Goal: Task Accomplishment & Management: Manage account settings

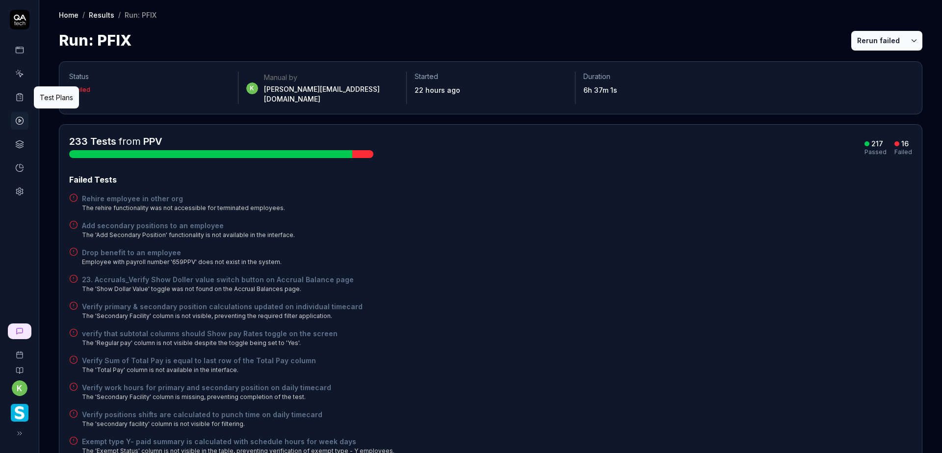
click at [24, 97] on icon at bounding box center [19, 97] width 9 height 9
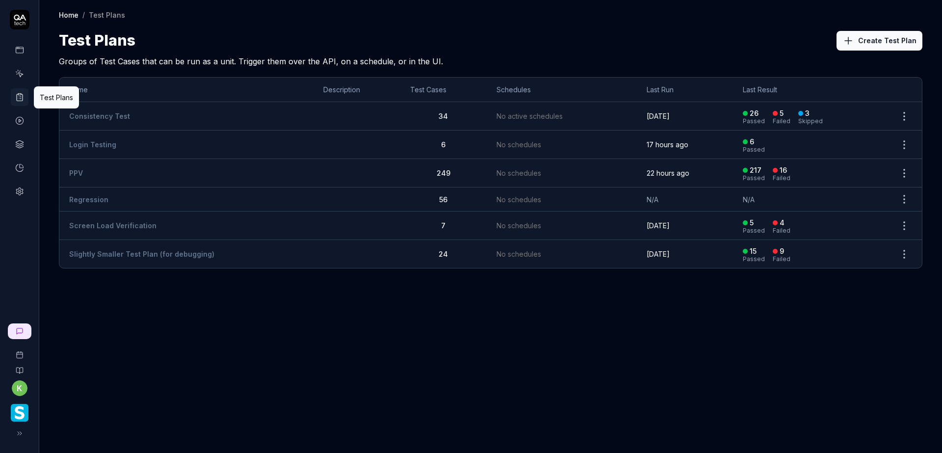
click at [100, 168] on td "PPV" at bounding box center [186, 173] width 254 height 28
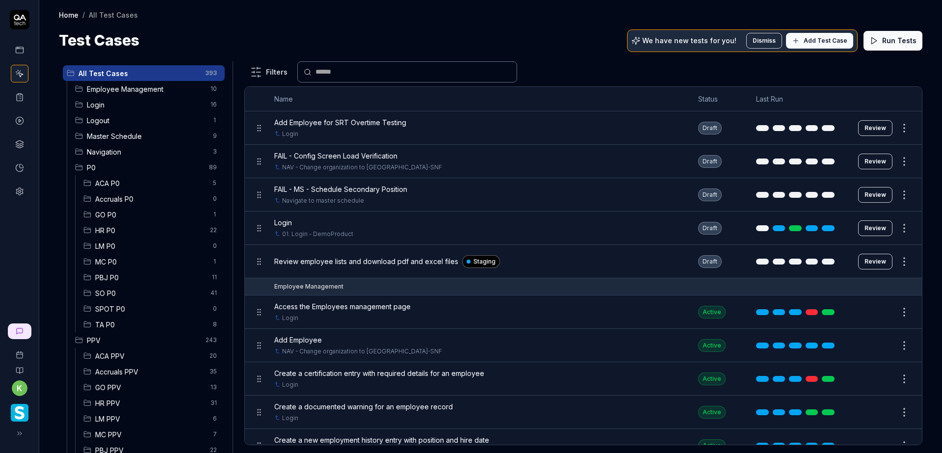
click at [93, 105] on span "Login" at bounding box center [146, 105] width 118 height 10
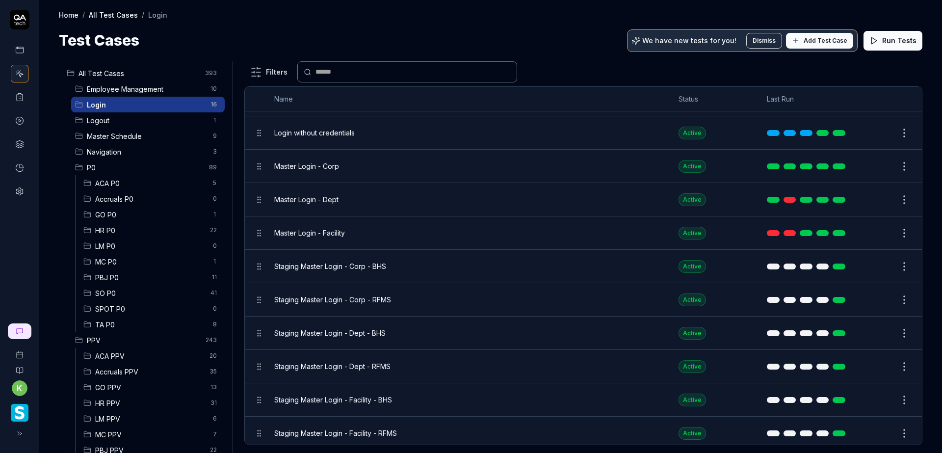
scroll to position [196, 0]
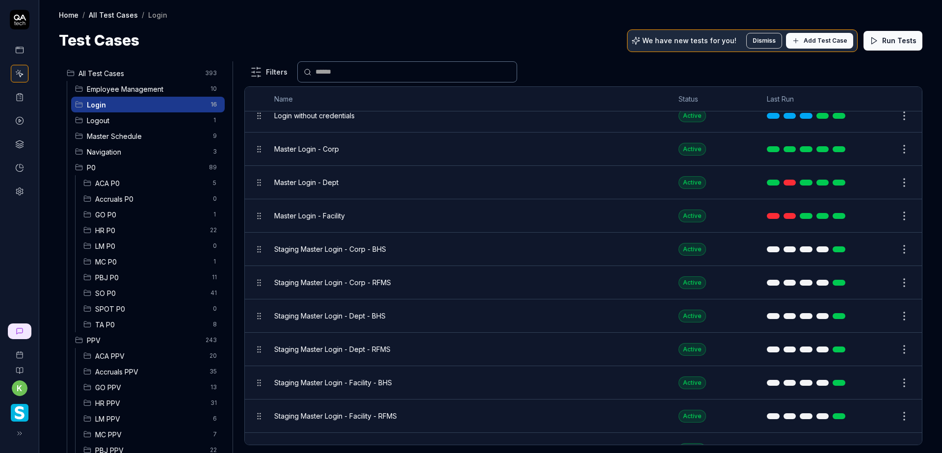
click at [515, 257] on div "Staging Master Login - Corp - BHS" at bounding box center [466, 248] width 385 height 21
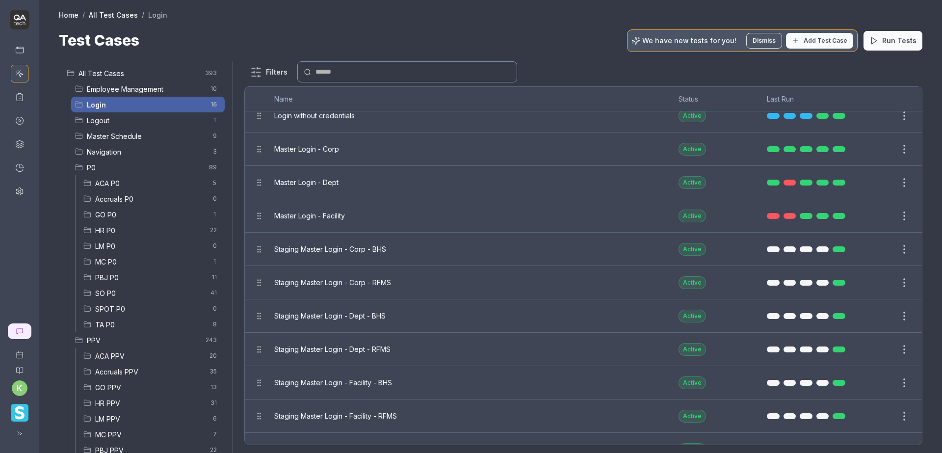
click at [614, 58] on div at bounding box center [471, 226] width 942 height 453
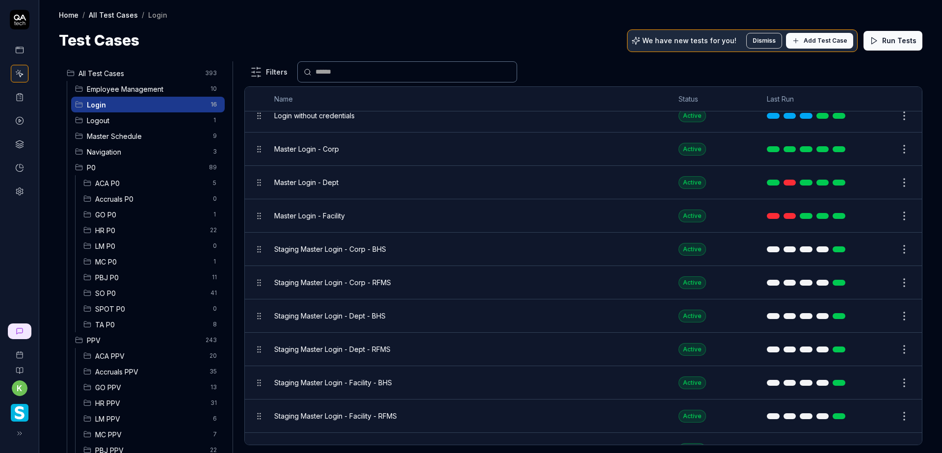
click at [869, 280] on button "Edit" at bounding box center [881, 283] width 24 height 16
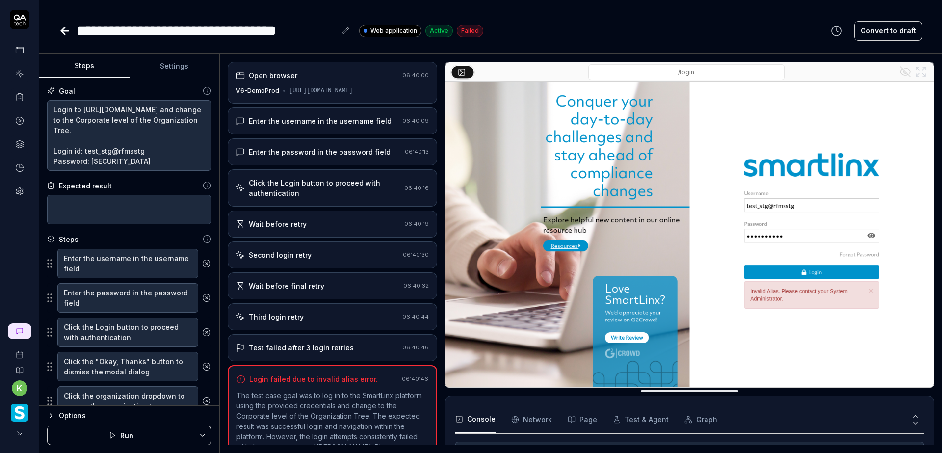
scroll to position [71, 0]
click at [380, 29] on span "Web application" at bounding box center [393, 30] width 47 height 9
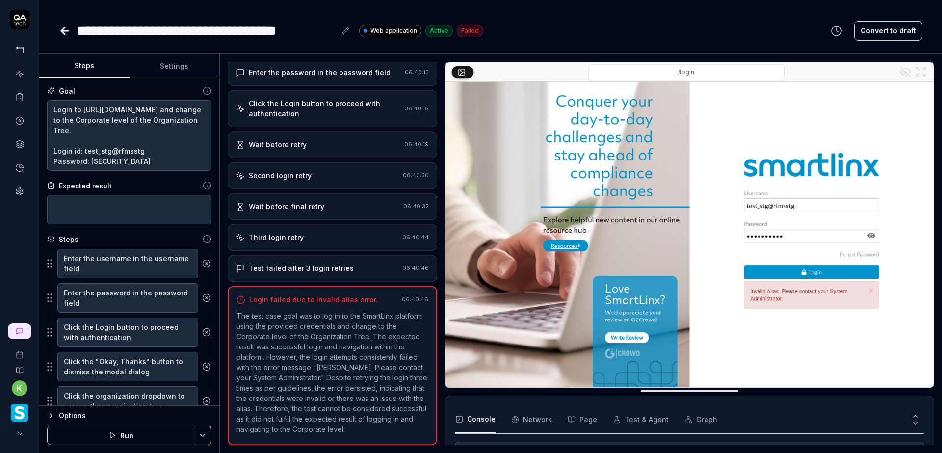
scroll to position [90, 0]
click at [390, 28] on span "Web application" at bounding box center [393, 30] width 47 height 9
click at [438, 42] on div "**********" at bounding box center [490, 226] width 902 height 453
click at [166, 65] on button "Settings" at bounding box center [174, 66] width 90 height 24
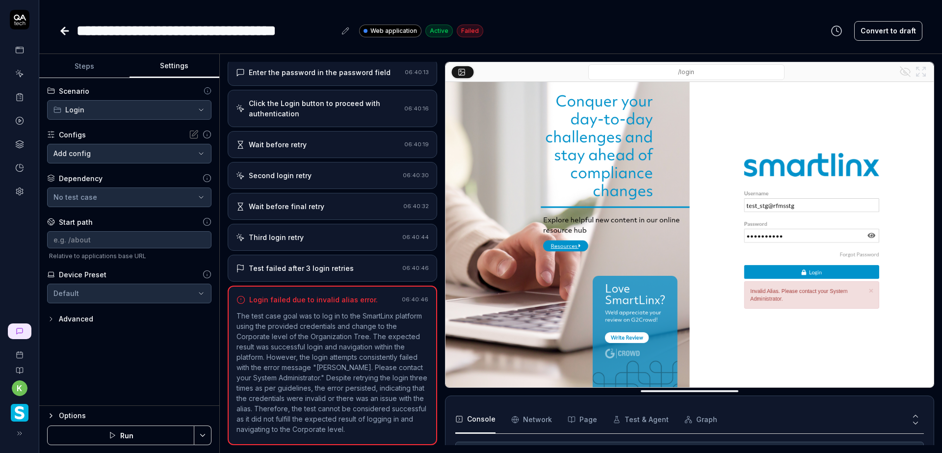
type textarea "*"
click at [78, 63] on button "Steps" at bounding box center [84, 66] width 90 height 24
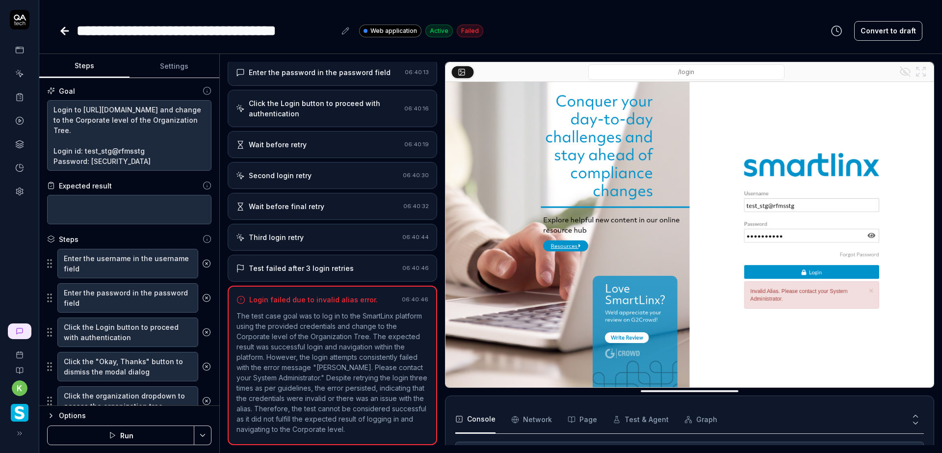
drag, startPoint x: 378, startPoint y: 31, endPoint x: 579, endPoint y: 33, distance: 201.6
click at [580, 33] on div "**********" at bounding box center [490, 31] width 863 height 22
click at [541, 30] on div "**********" at bounding box center [490, 31] width 863 height 22
click at [393, 27] on span "Web application" at bounding box center [393, 30] width 47 height 9
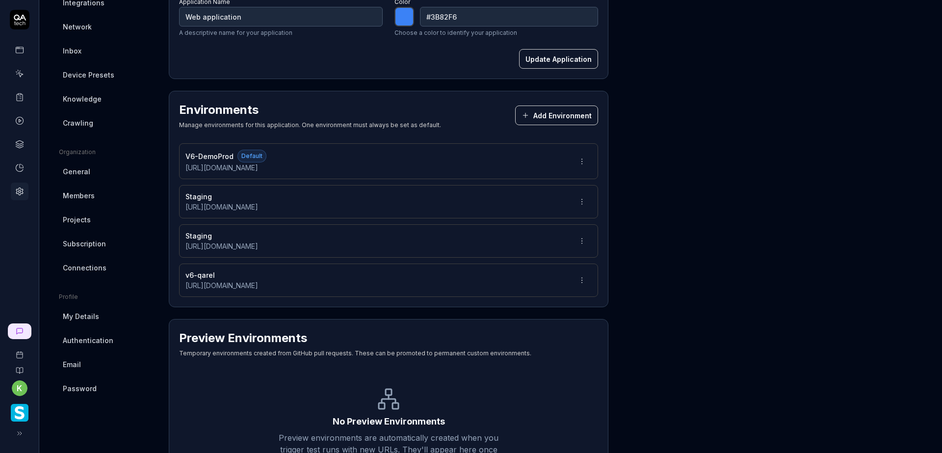
scroll to position [196, 0]
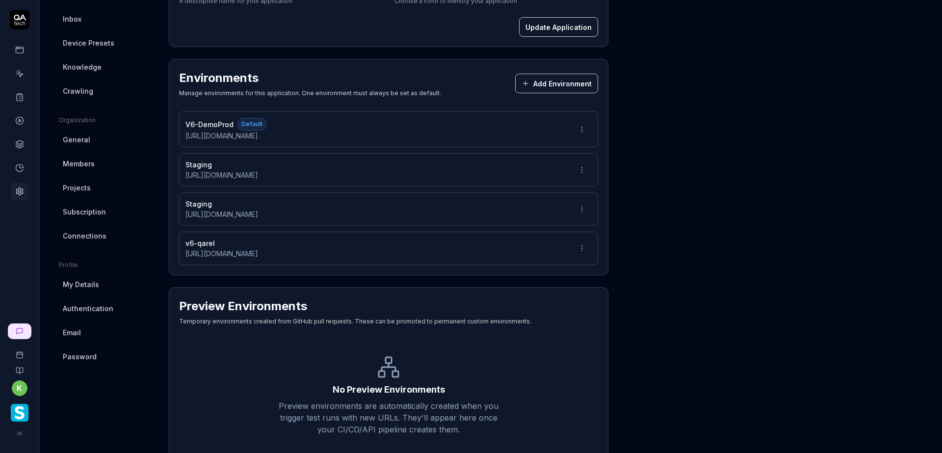
click at [446, 167] on div "Staging https://v6-stg01.smartlinxsolutions.com/" at bounding box center [388, 169] width 419 height 33
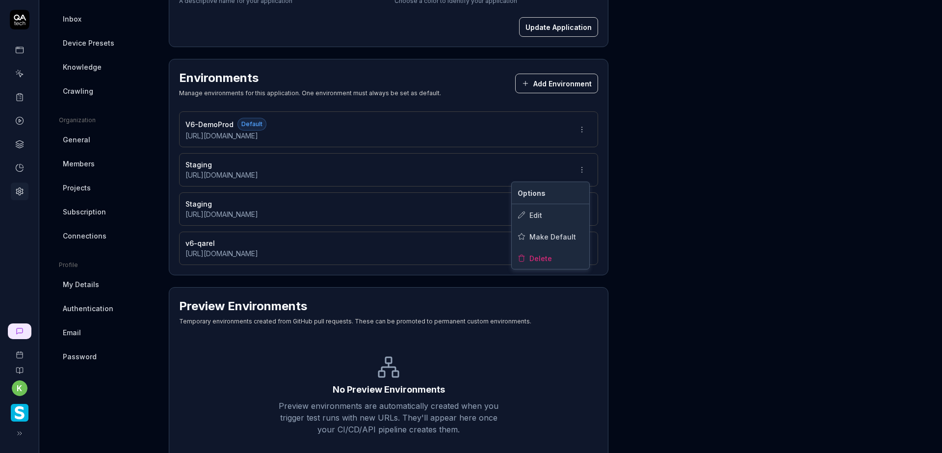
click at [581, 169] on html "k Home / Settings Home / Settings Settings Project General Applications Beta Co…" at bounding box center [471, 226] width 942 height 453
click at [555, 234] on span "Make Default" at bounding box center [552, 237] width 47 height 10
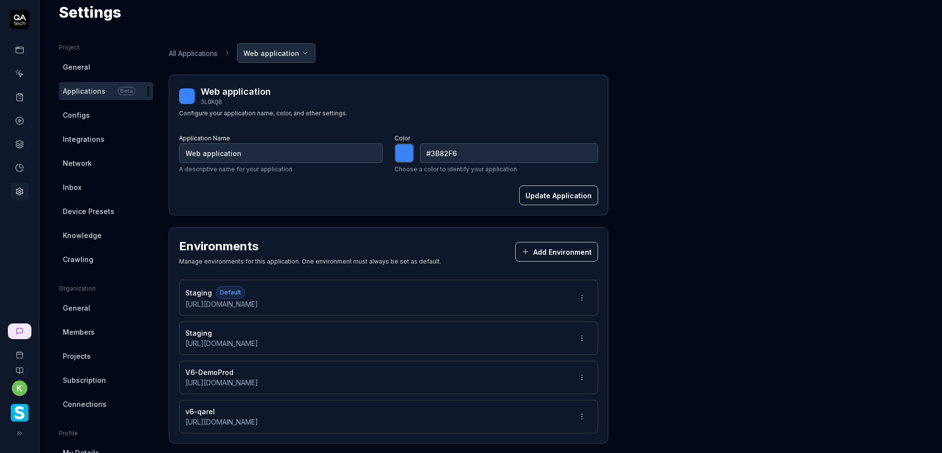
scroll to position [0, 0]
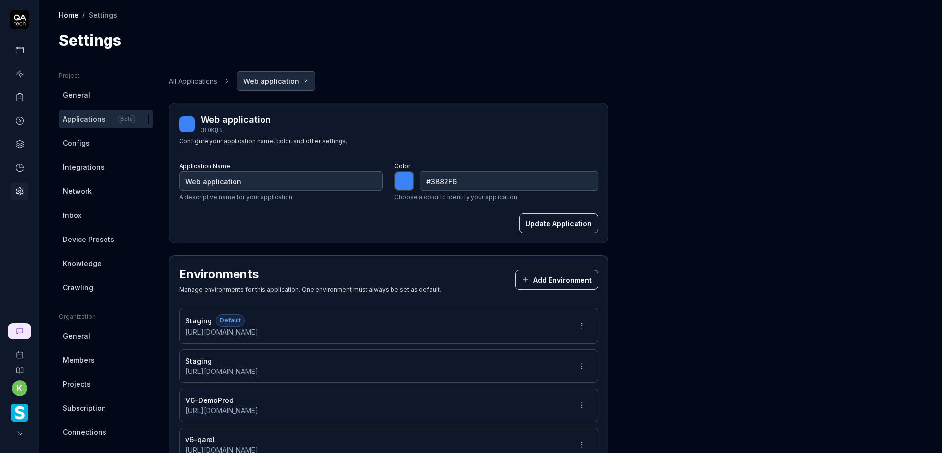
click at [293, 77] on html "k Home / Settings Home / Settings Settings Project General Applications Beta Co…" at bounding box center [471, 226] width 942 height 453
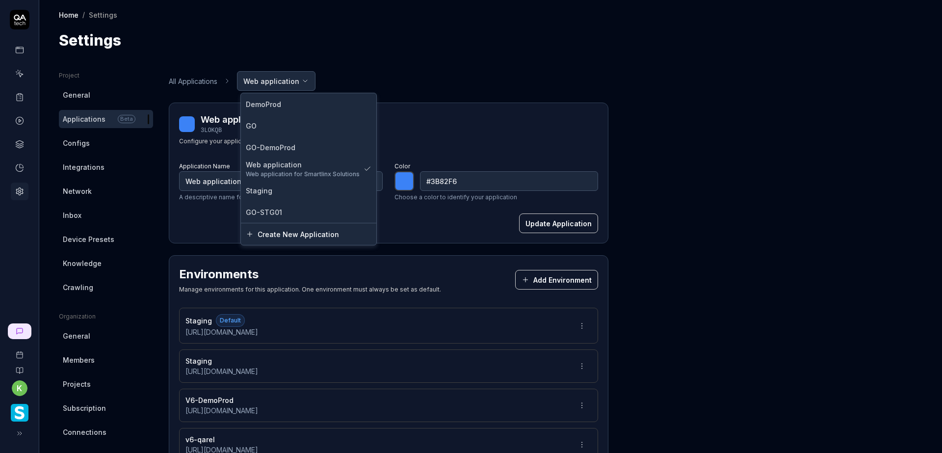
type input "*******"
click at [309, 108] on div "DemoProd" at bounding box center [309, 104] width 126 height 10
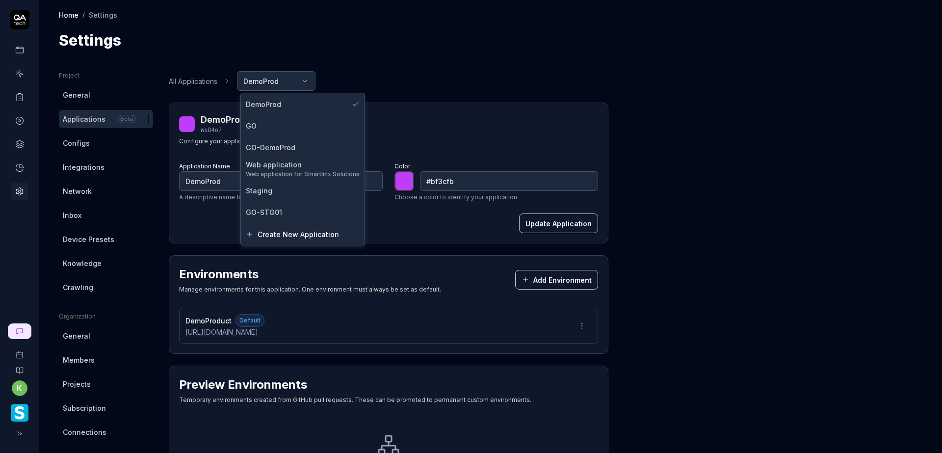
click at [289, 82] on html "k Home / Settings Home / Settings Settings Project General Applications Beta Co…" at bounding box center [471, 226] width 942 height 453
click at [295, 189] on div "Staging" at bounding box center [303, 190] width 114 height 10
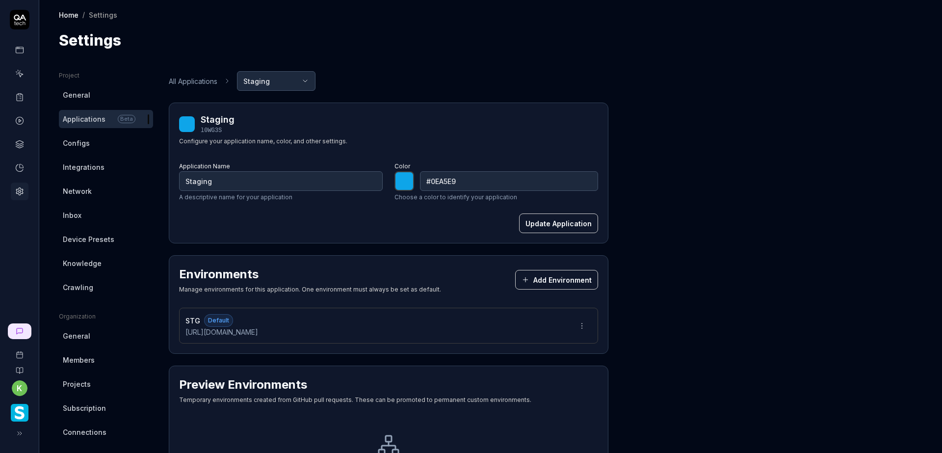
click at [288, 80] on html "k Home / Settings Home / Settings Settings Project General Applications Beta Co…" at bounding box center [471, 226] width 942 height 453
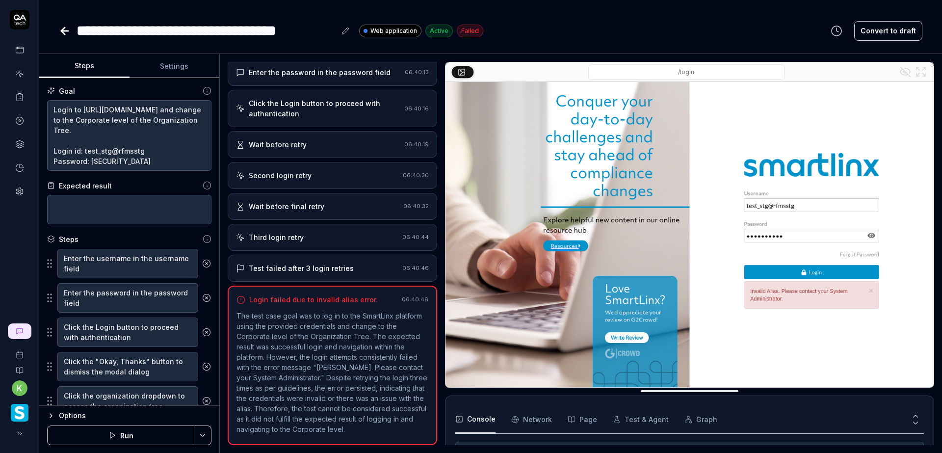
scroll to position [90, 0]
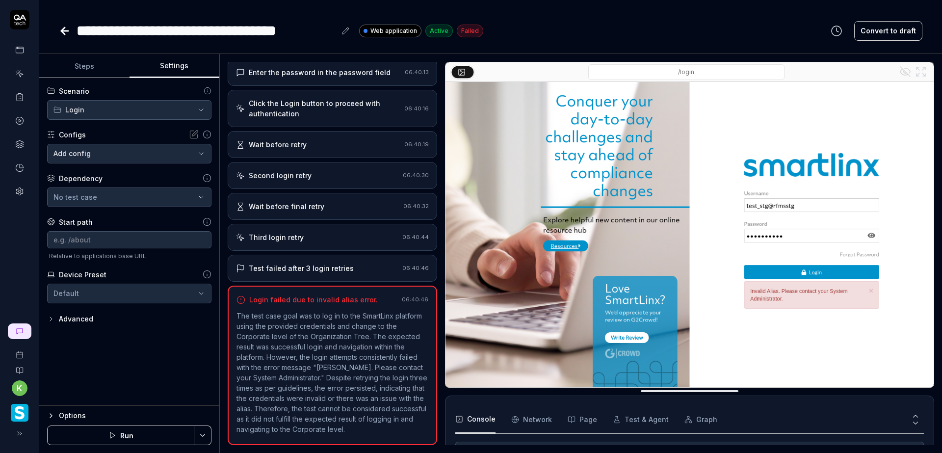
click at [178, 63] on button "Settings" at bounding box center [174, 66] width 90 height 24
click at [53, 319] on icon "button" at bounding box center [51, 319] width 8 height 8
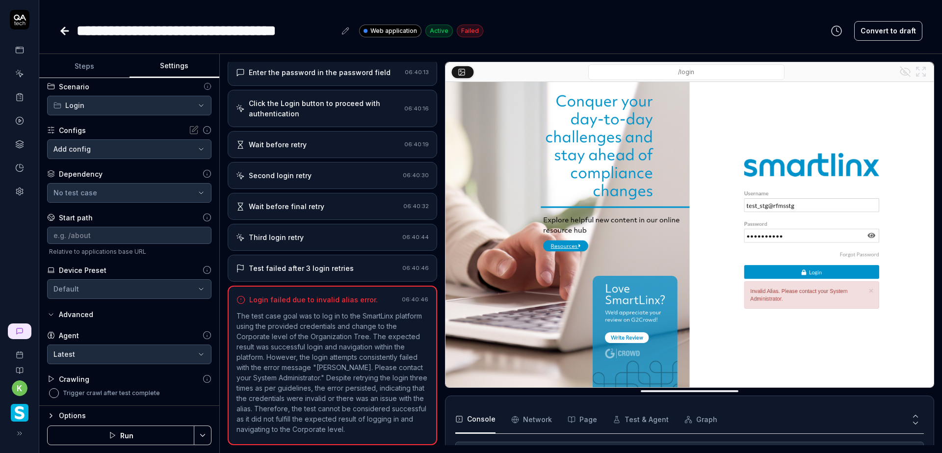
click at [61, 27] on icon at bounding box center [65, 31] width 12 height 12
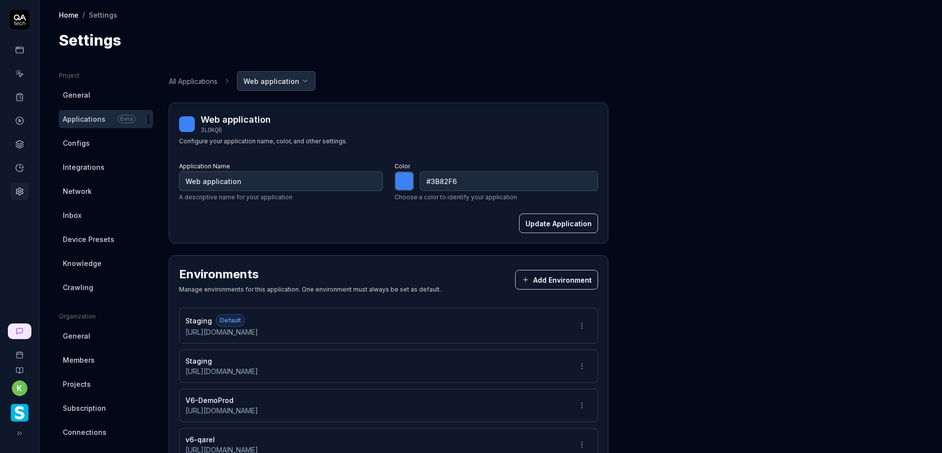
click at [18, 70] on icon at bounding box center [18, 70] width 0 height 1
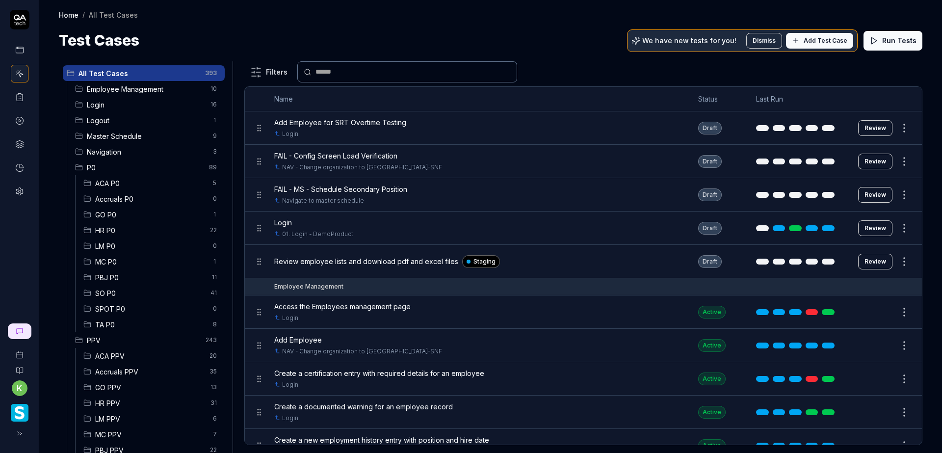
click at [128, 114] on div "Logout 1" at bounding box center [148, 120] width 154 height 16
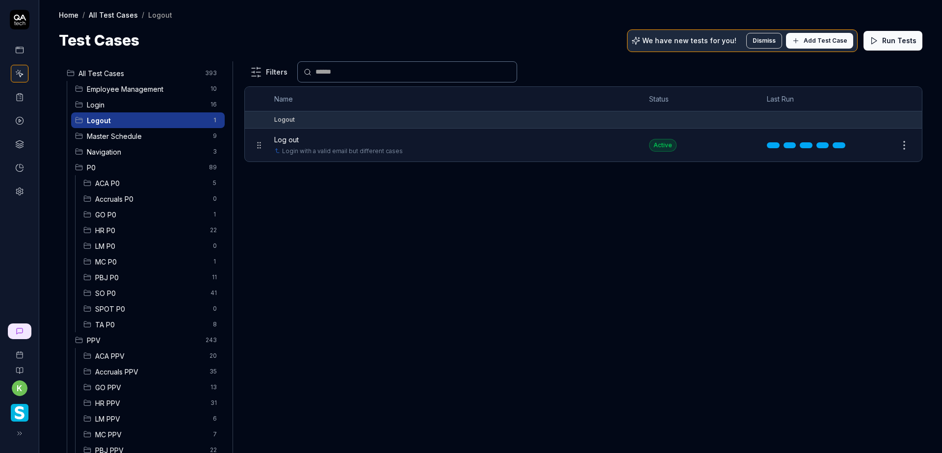
click at [129, 104] on span "Login" at bounding box center [146, 105] width 118 height 10
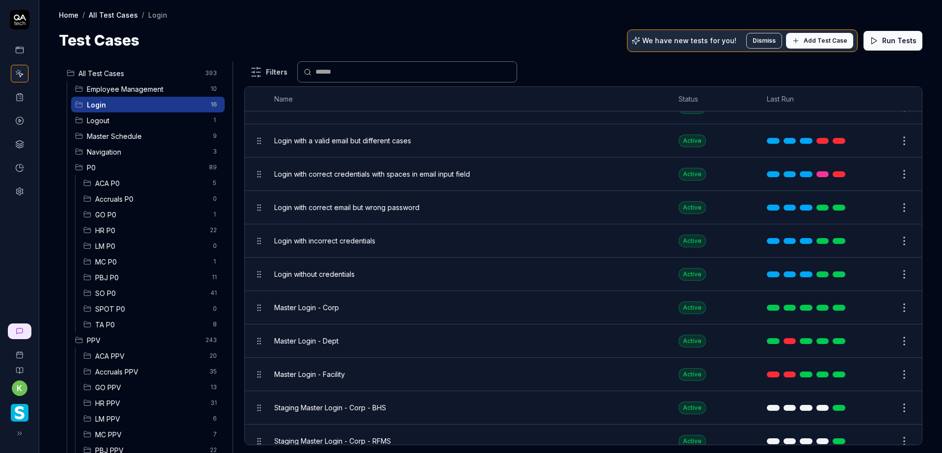
scroll to position [147, 0]
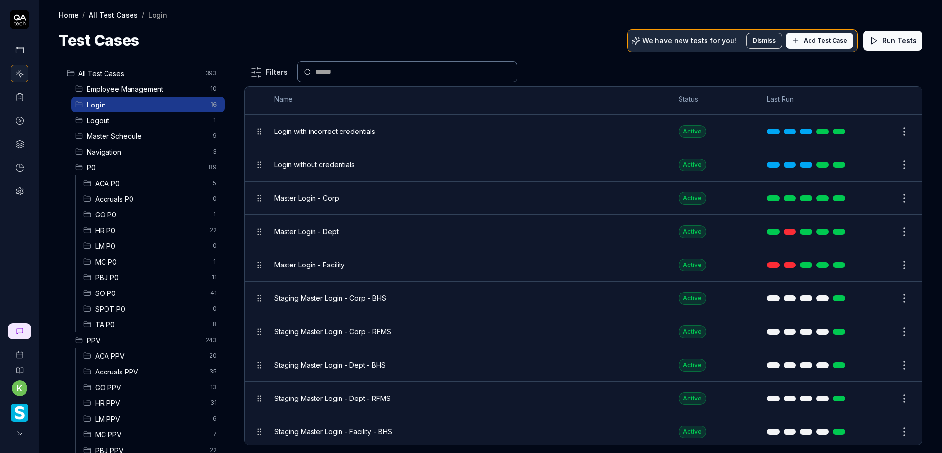
click at [895, 333] on html "k Home / All Test Cases / Login Home / All Test Cases / Login Test Cases We hav…" at bounding box center [471, 226] width 942 height 453
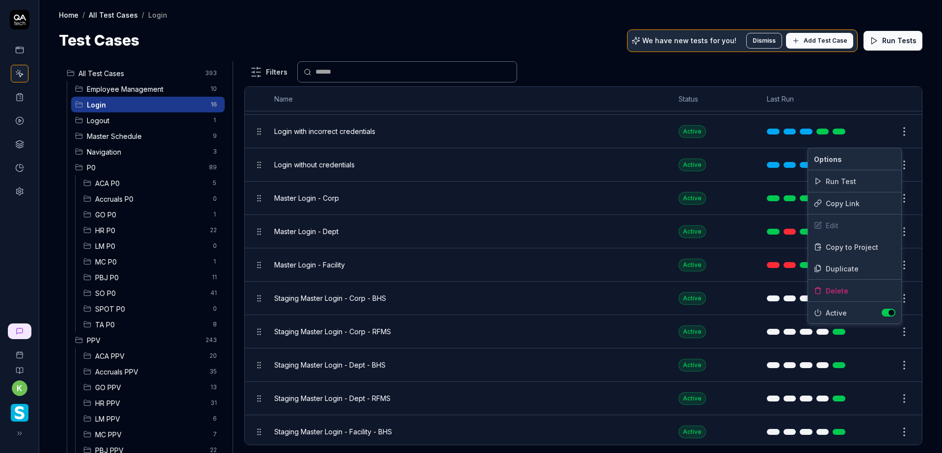
click at [895, 334] on html "k Home / All Test Cases / Login Home / All Test Cases / Login Test Cases We hav…" at bounding box center [471, 226] width 942 height 453
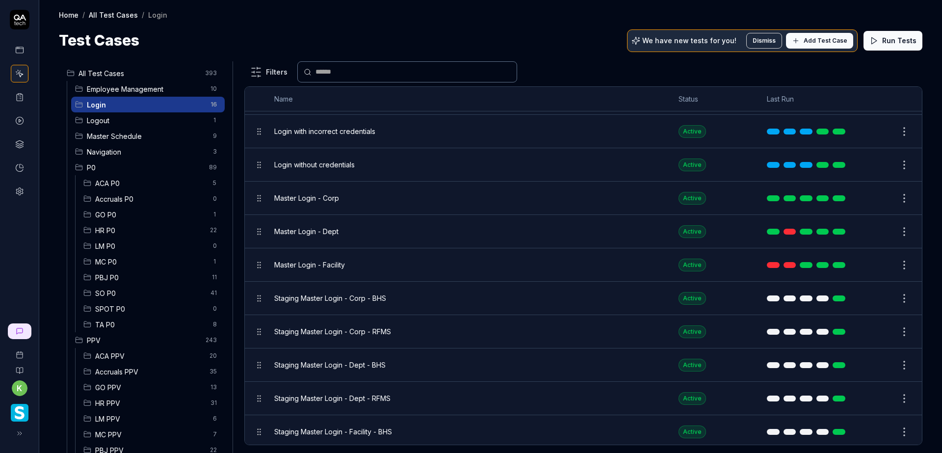
click at [870, 333] on button "Edit" at bounding box center [881, 332] width 24 height 16
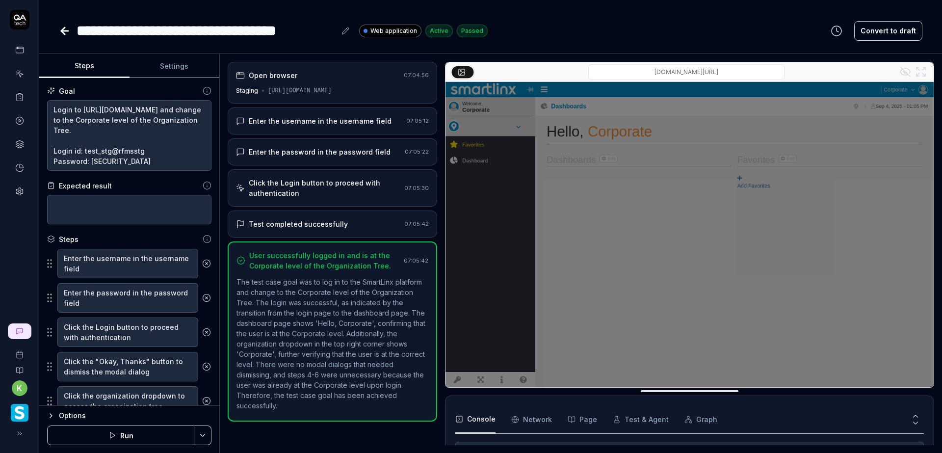
scroll to position [192, 0]
click at [163, 66] on button "Settings" at bounding box center [174, 66] width 90 height 24
click at [93, 67] on button "Steps" at bounding box center [84, 66] width 90 height 24
click at [621, 28] on div "**********" at bounding box center [490, 31] width 863 height 22
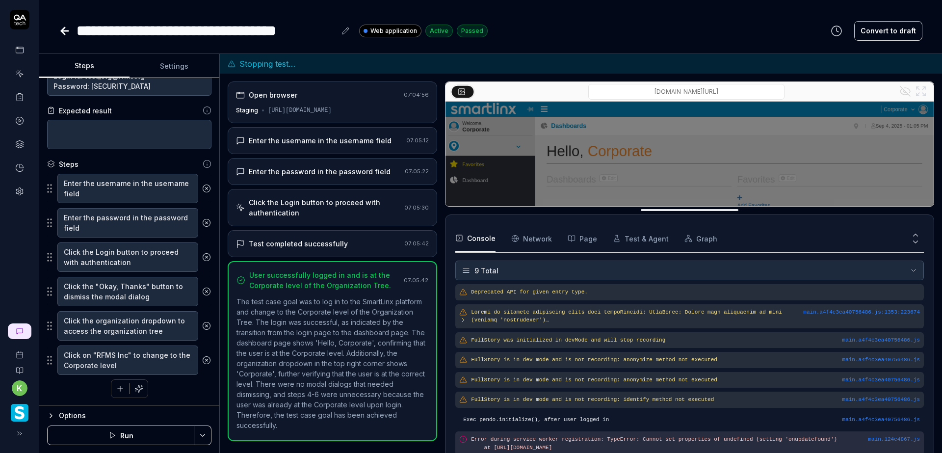
drag, startPoint x: 626, startPoint y: 408, endPoint x: 613, endPoint y: 208, distance: 200.1
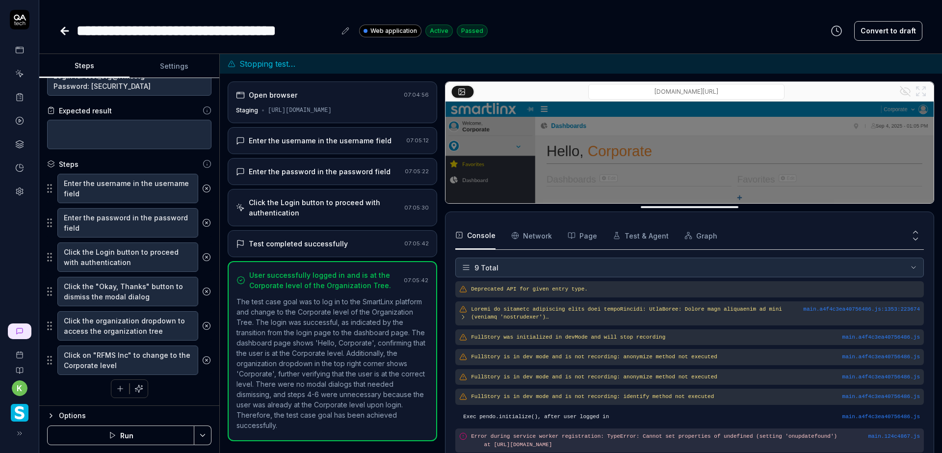
click at [641, 237] on button "Test & Agent" at bounding box center [641, 235] width 56 height 27
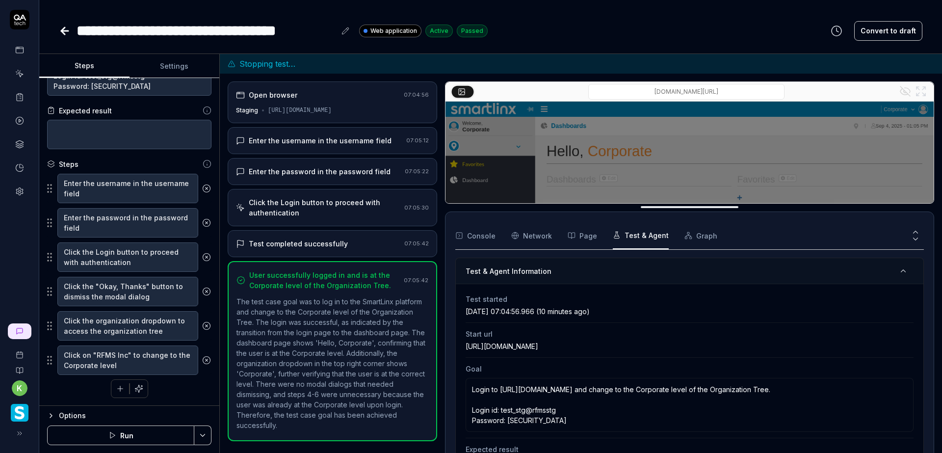
click at [460, 234] on rect "button" at bounding box center [459, 235] width 6 height 6
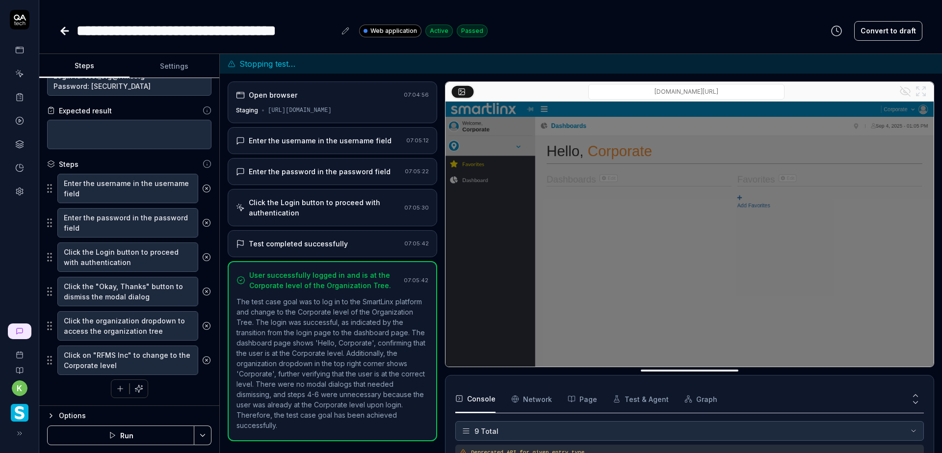
drag, startPoint x: 683, startPoint y: 206, endPoint x: 675, endPoint y: 361, distance: 155.2
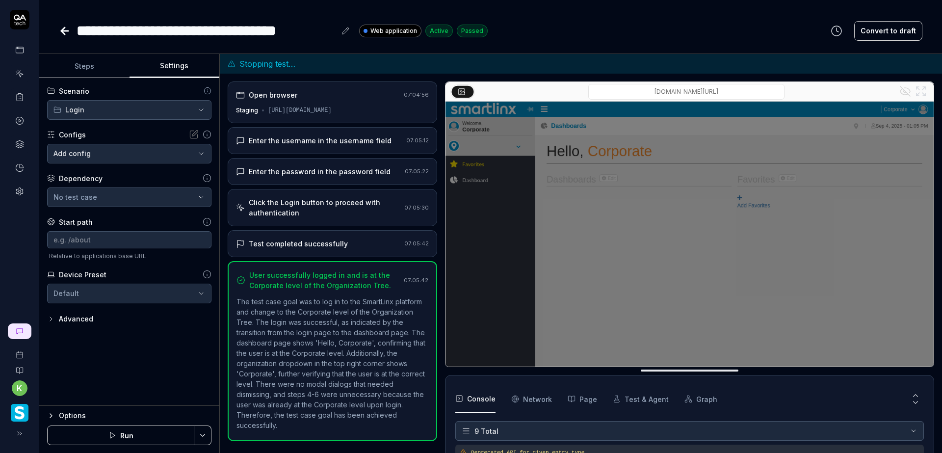
click at [183, 64] on button "Settings" at bounding box center [174, 66] width 90 height 24
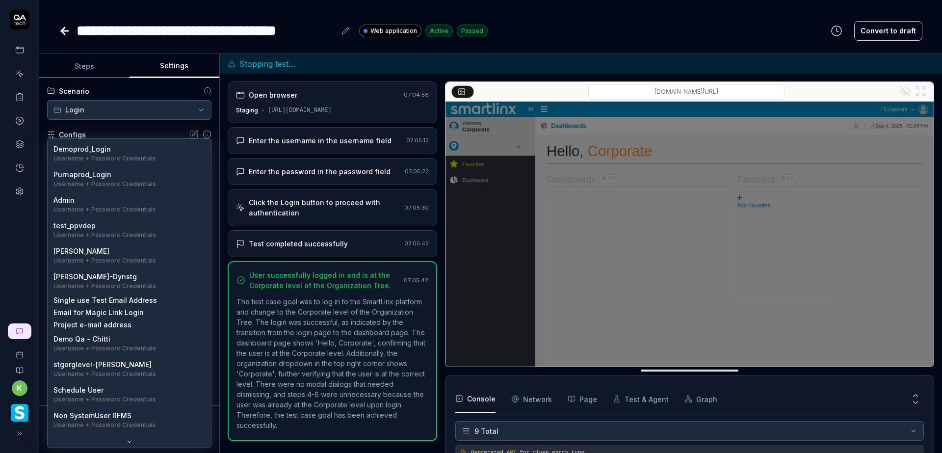
click at [201, 152] on body "**********" at bounding box center [471, 226] width 942 height 453
click at [72, 47] on html "**********" at bounding box center [471, 226] width 942 height 453
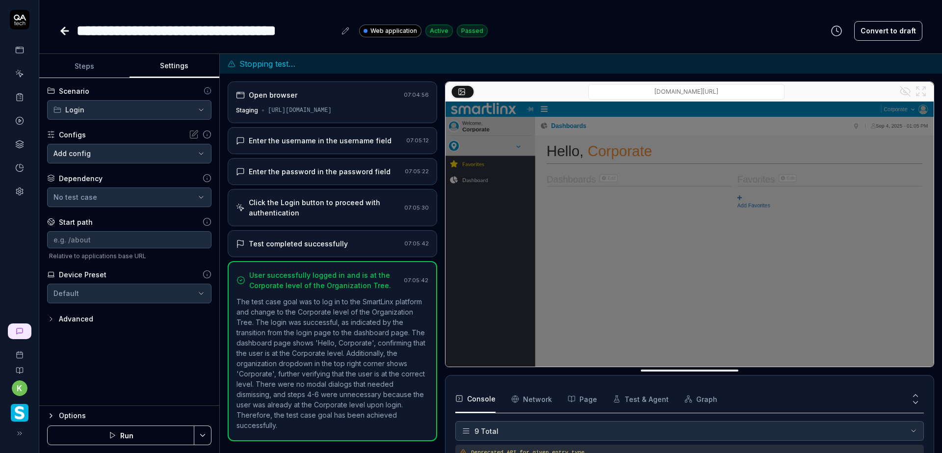
click at [206, 292] on html "**********" at bounding box center [471, 226] width 942 height 453
click at [192, 340] on html "**********" at bounding box center [471, 226] width 942 height 453
drag, startPoint x: 44, startPoint y: 321, endPoint x: 51, endPoint y: 320, distance: 6.4
click at [45, 320] on div "**********" at bounding box center [129, 242] width 180 height 328
click at [54, 320] on icon "button" at bounding box center [51, 319] width 8 height 8
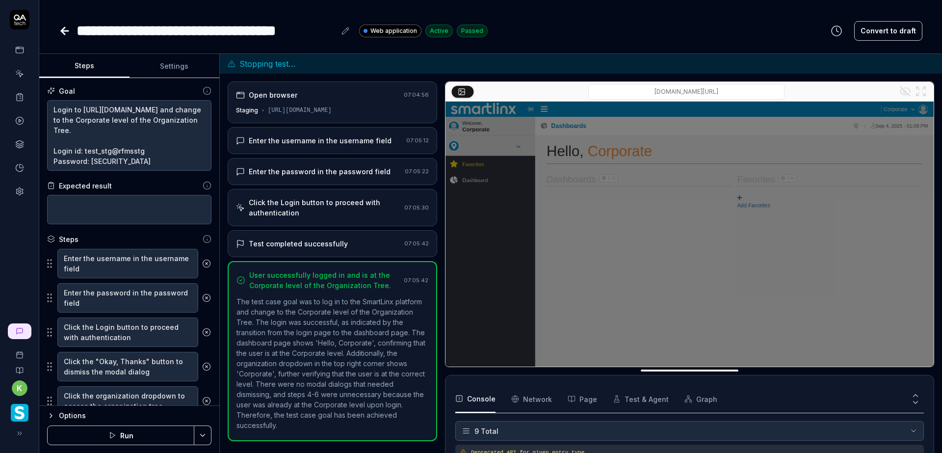
click at [95, 64] on button "Steps" at bounding box center [84, 66] width 90 height 24
drag, startPoint x: 383, startPoint y: 29, endPoint x: 618, endPoint y: 35, distance: 235.5
click at [618, 35] on div "**********" at bounding box center [490, 31] width 863 height 22
click at [890, 30] on button "Convert to draft" at bounding box center [888, 31] width 68 height 20
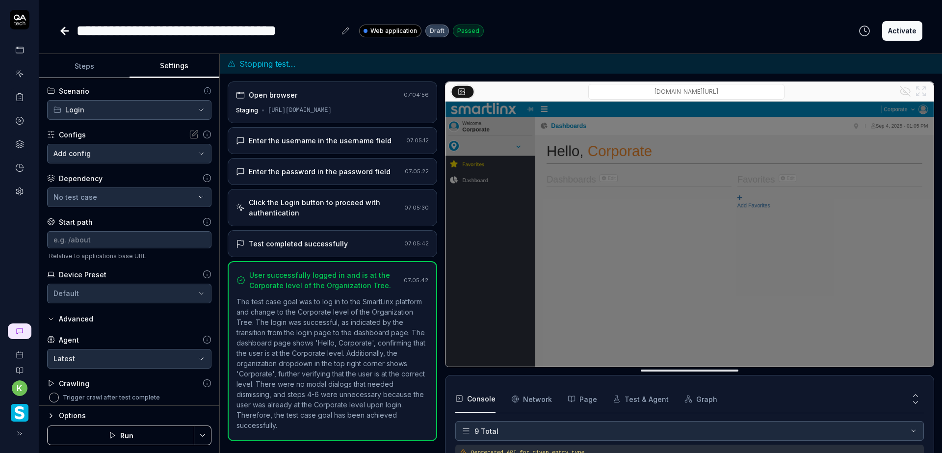
click at [174, 65] on button "Settings" at bounding box center [174, 66] width 90 height 24
click at [87, 68] on button "Steps" at bounding box center [84, 66] width 90 height 24
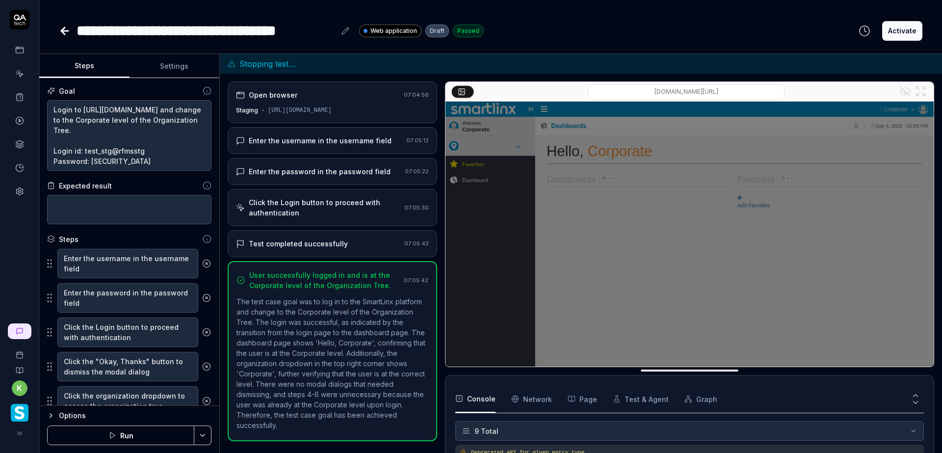
click at [886, 28] on button "Activate" at bounding box center [902, 31] width 40 height 20
click at [59, 30] on icon at bounding box center [65, 31] width 12 height 12
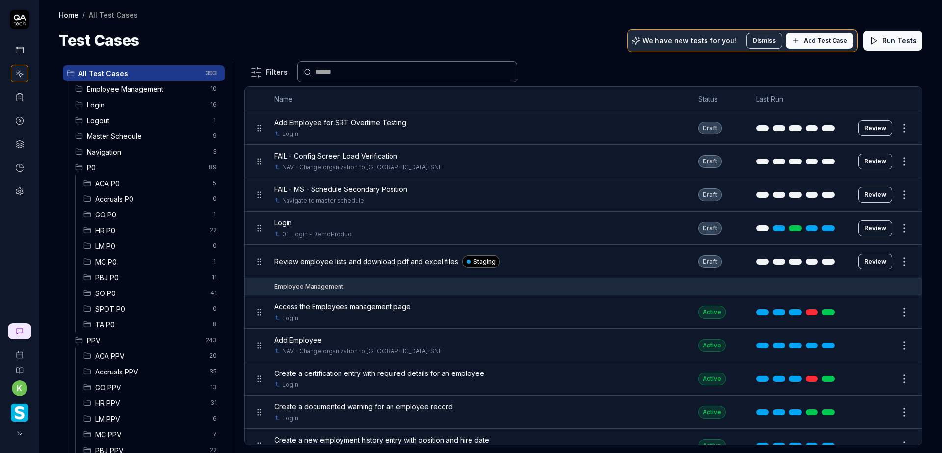
click at [892, 260] on html "k Home / All Test Cases Home / All Test Cases Test Cases We have new tests for …" at bounding box center [471, 226] width 942 height 453
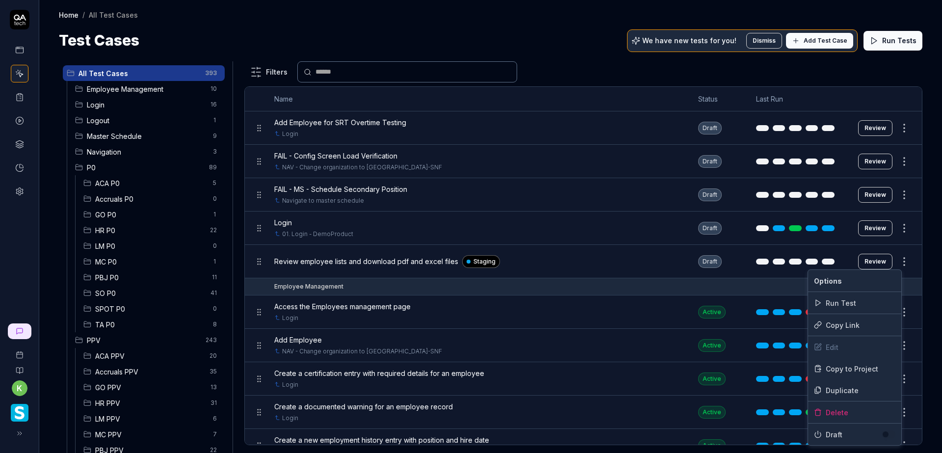
click at [612, 68] on html "k Home / All Test Cases Home / All Test Cases Test Cases We have new tests for …" at bounding box center [471, 226] width 942 height 453
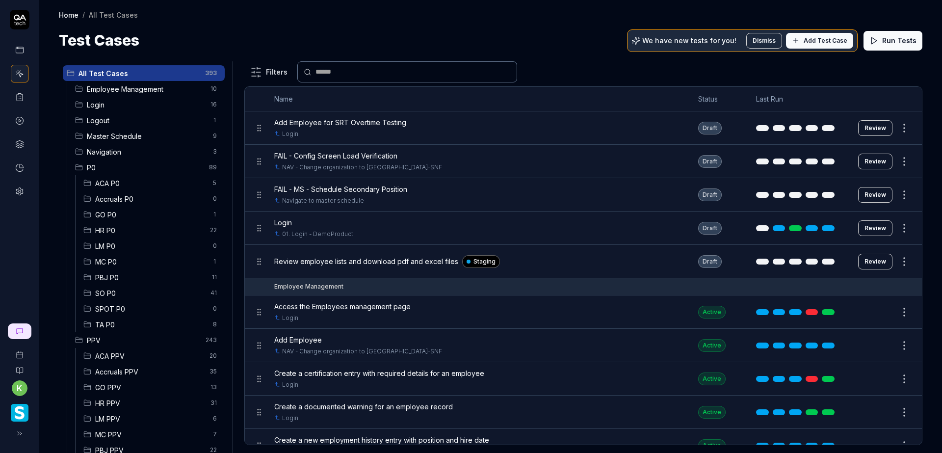
click at [125, 111] on div "Login 16" at bounding box center [148, 105] width 154 height 16
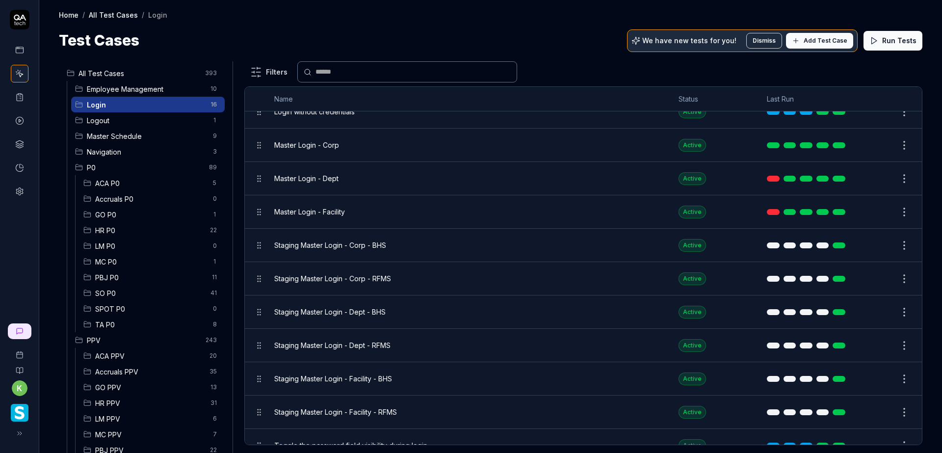
scroll to position [217, 0]
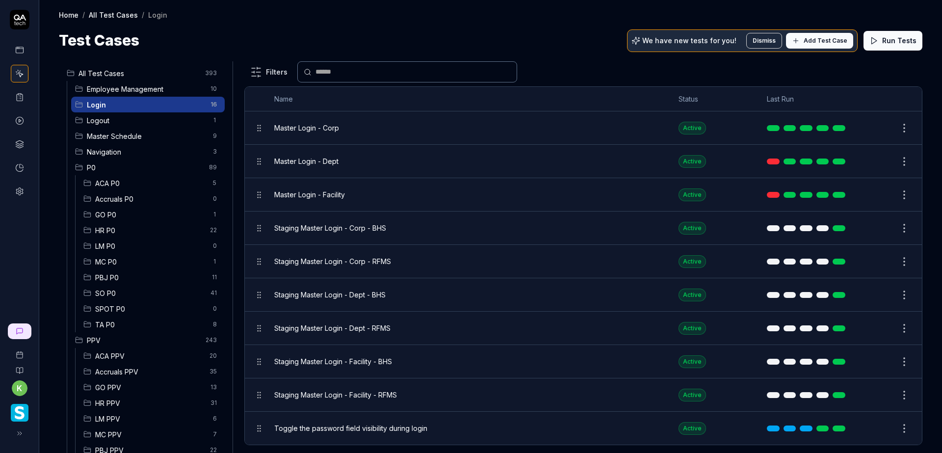
click at [282, 72] on html "k Home / All Test Cases / Login Home / All Test Cases / Login Test Cases We hav…" at bounding box center [471, 226] width 942 height 453
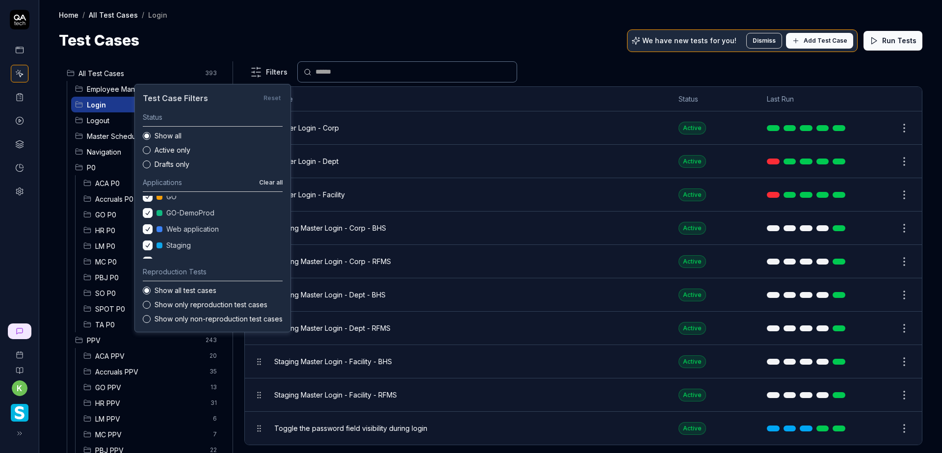
scroll to position [0, 0]
click at [261, 25] on html "k Home / All Test Cases / Login Home / All Test Cases / Login Test Cases We hav…" at bounding box center [471, 226] width 942 height 453
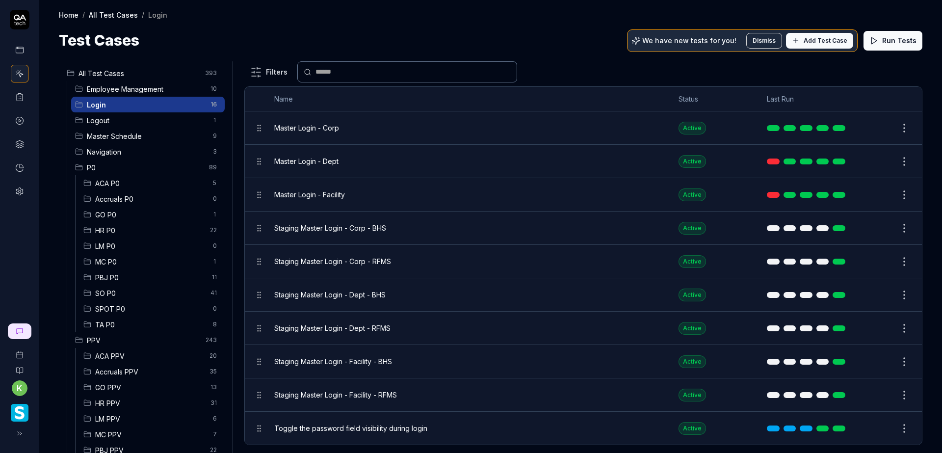
click at [887, 126] on html "k Home / All Test Cases / Login Home / All Test Cases / Login Test Cases We hav…" at bounding box center [471, 226] width 942 height 453
click at [892, 126] on html "k Home / All Test Cases / Login Home / All Test Cases / Login Test Cases We hav…" at bounding box center [471, 226] width 942 height 453
click at [872, 127] on button "Edit" at bounding box center [881, 128] width 24 height 16
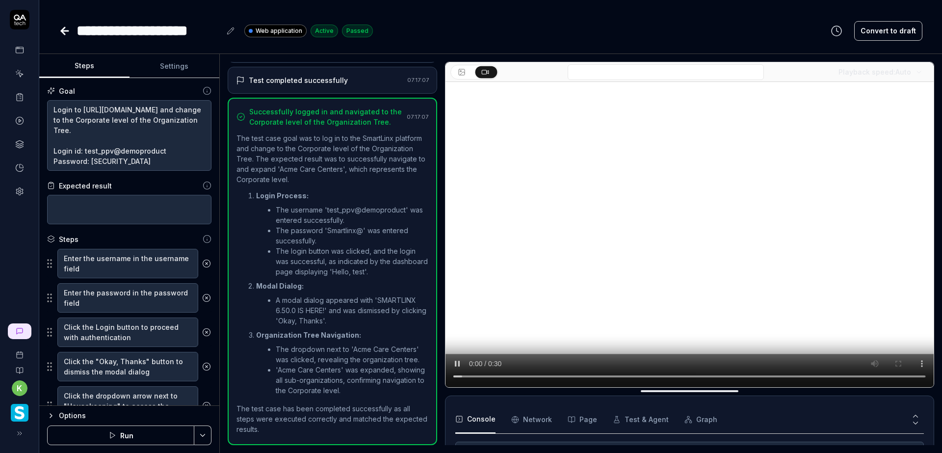
scroll to position [107, 0]
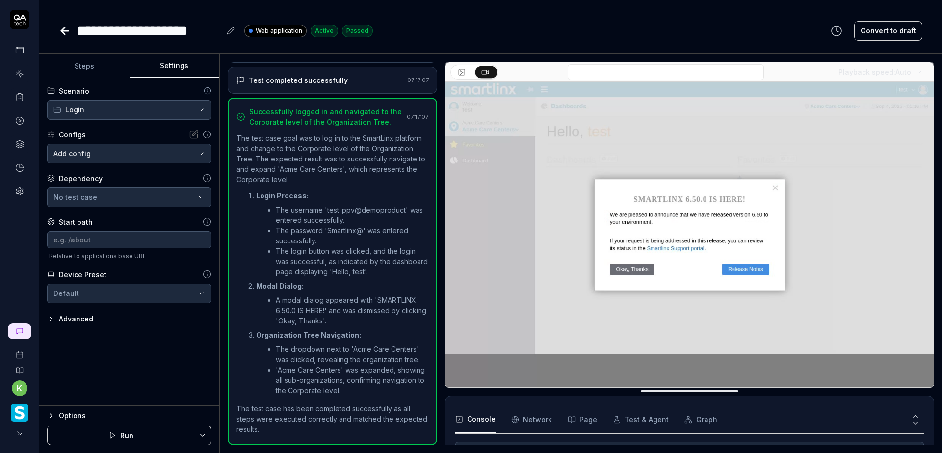
click at [179, 67] on button "Settings" at bounding box center [174, 66] width 90 height 24
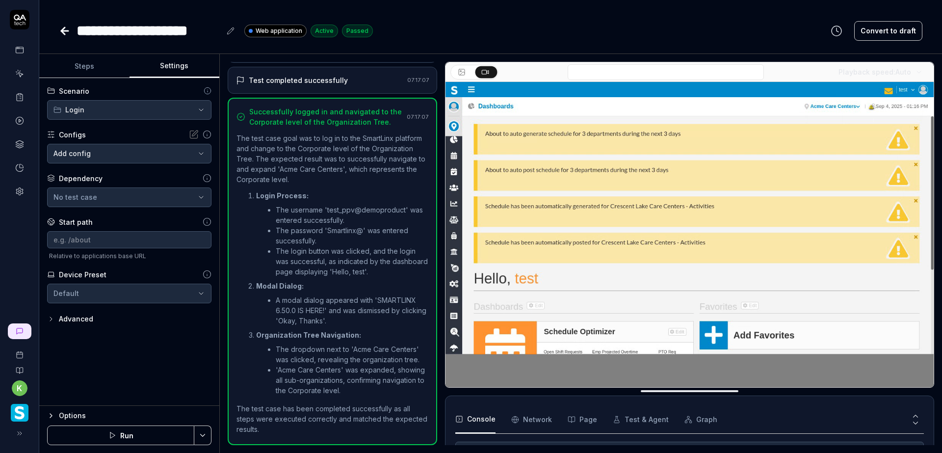
type textarea "*"
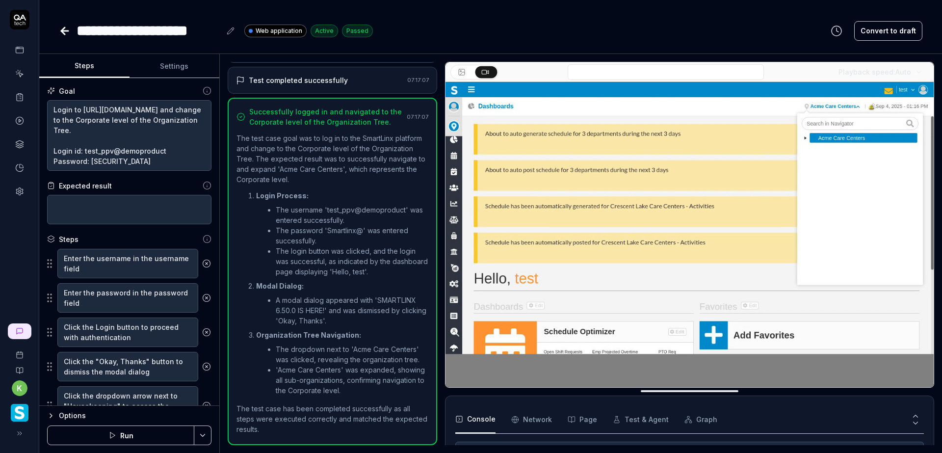
click at [92, 64] on button "Steps" at bounding box center [84, 66] width 90 height 24
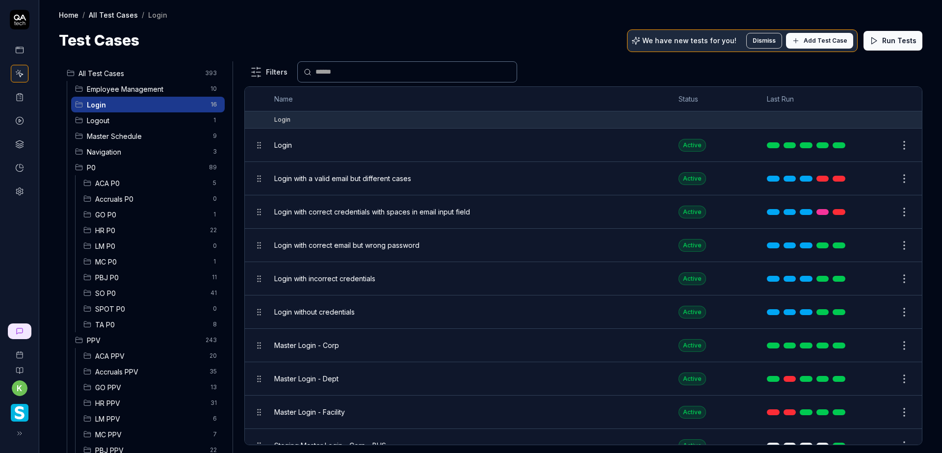
scroll to position [217, 0]
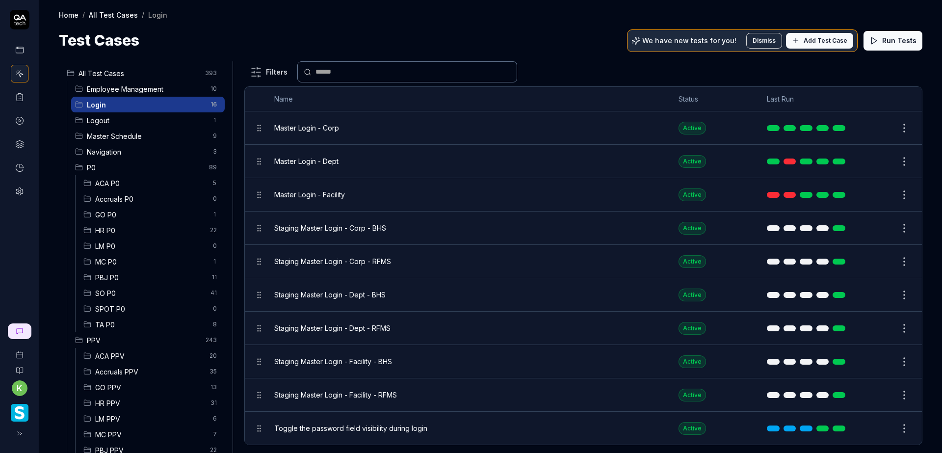
click at [21, 95] on icon at bounding box center [19, 97] width 9 height 9
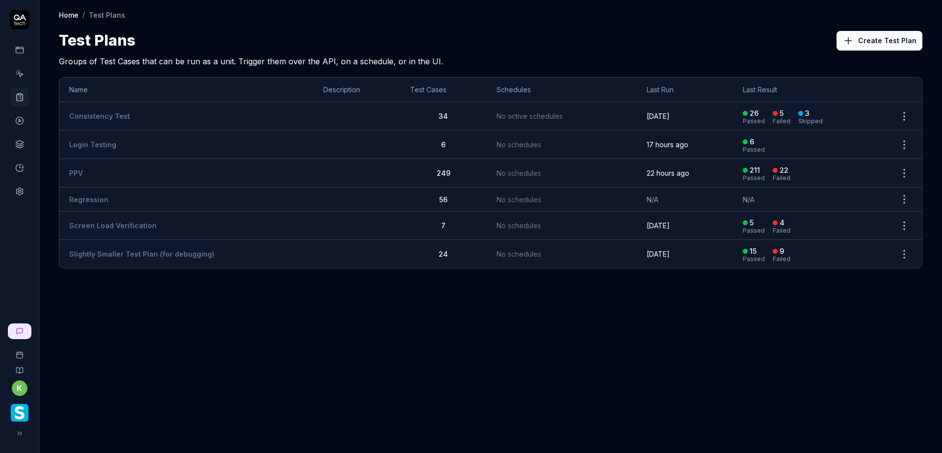
click at [98, 141] on link "Login Testing" at bounding box center [92, 144] width 47 height 8
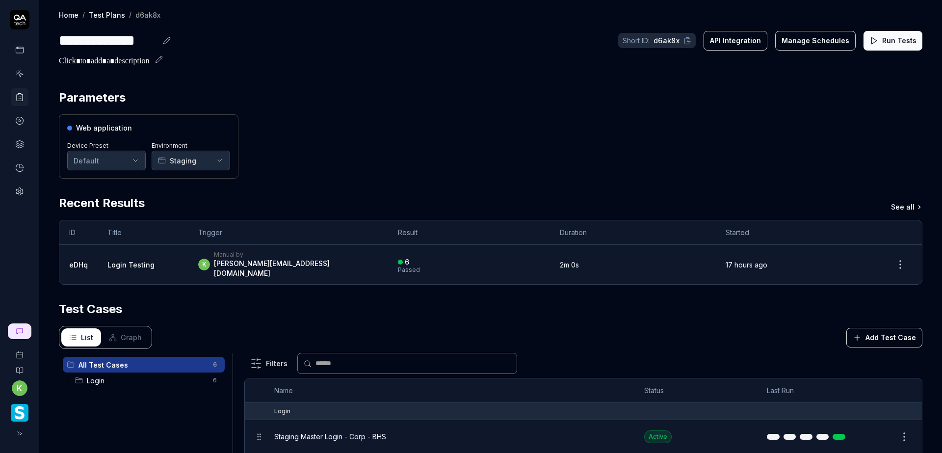
click at [105, 151] on html "**********" at bounding box center [471, 226] width 942 height 453
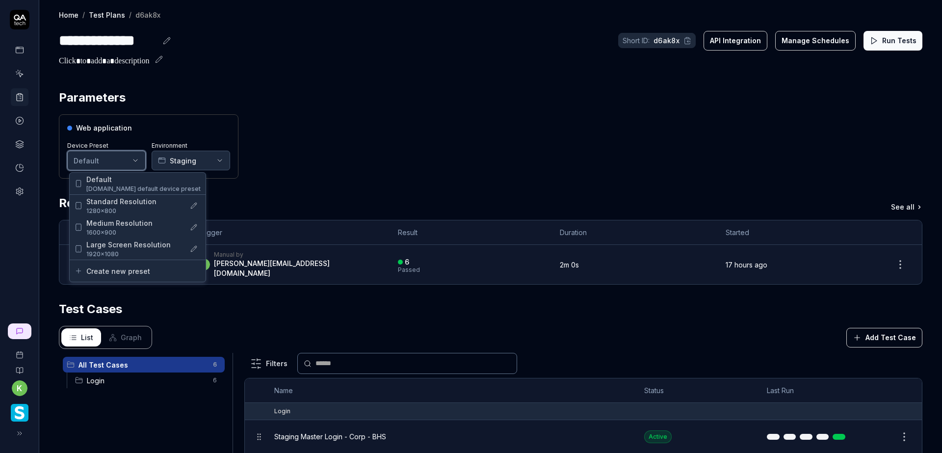
click at [202, 155] on html "**********" at bounding box center [471, 226] width 942 height 453
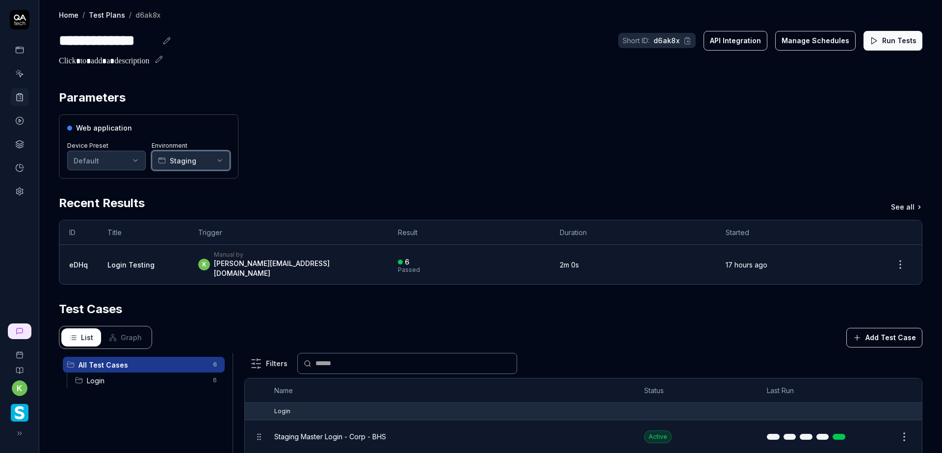
click at [203, 154] on button "Staging" at bounding box center [191, 161] width 78 height 20
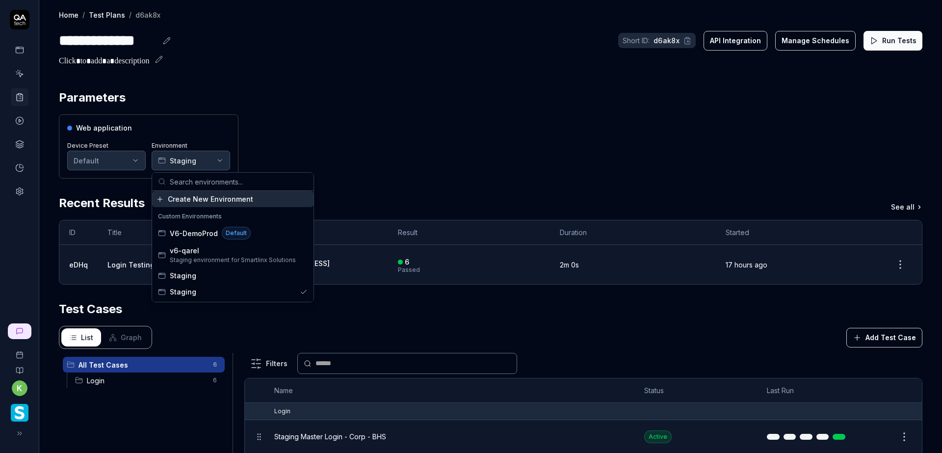
click at [290, 143] on div "Web application Device Preset Default Environment Staging" at bounding box center [490, 146] width 863 height 64
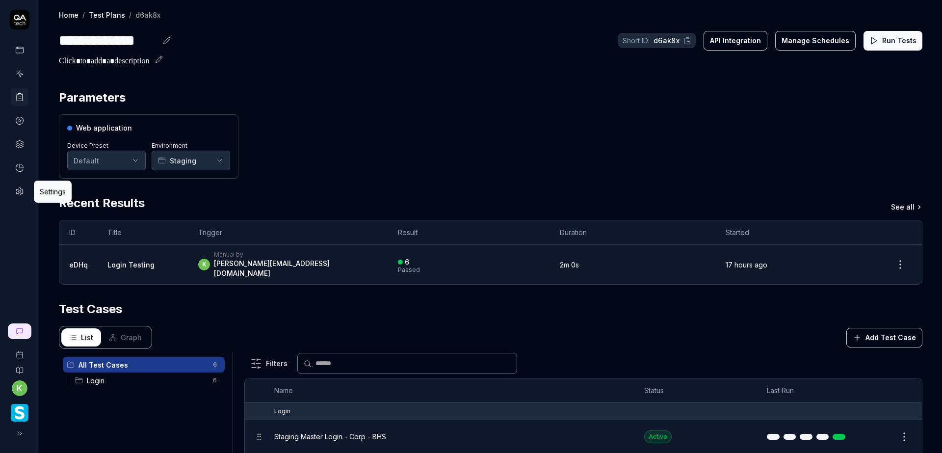
click at [19, 191] on icon at bounding box center [19, 191] width 9 height 9
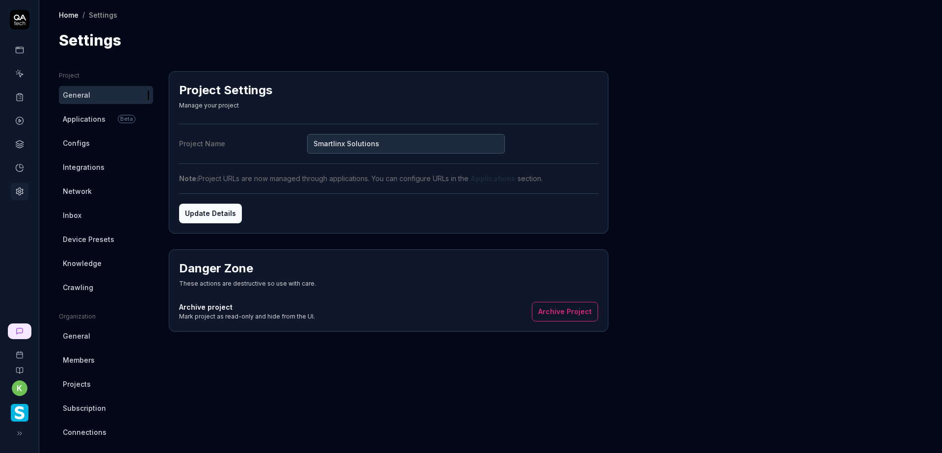
click at [92, 241] on span "Device Presets" at bounding box center [89, 239] width 52 height 10
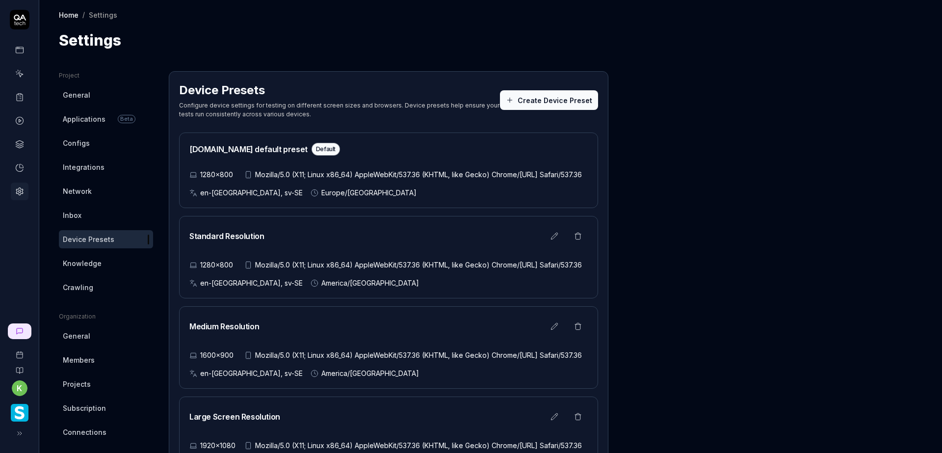
click at [83, 142] on span "Configs" at bounding box center [76, 143] width 27 height 10
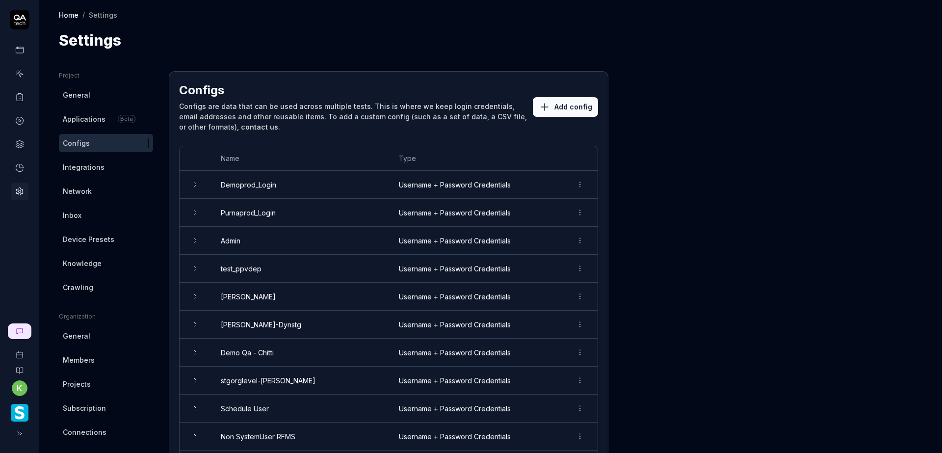
click at [83, 121] on span "Applications" at bounding box center [84, 119] width 43 height 10
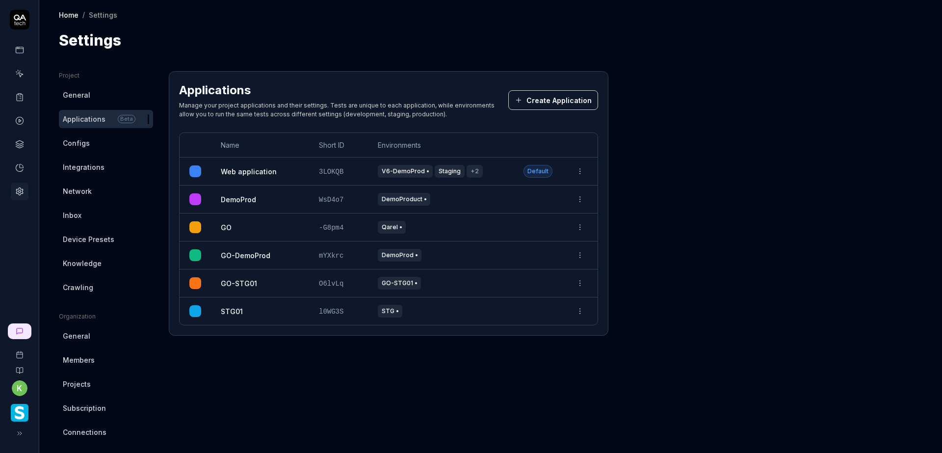
click at [230, 314] on link "STG01" at bounding box center [232, 311] width 22 height 10
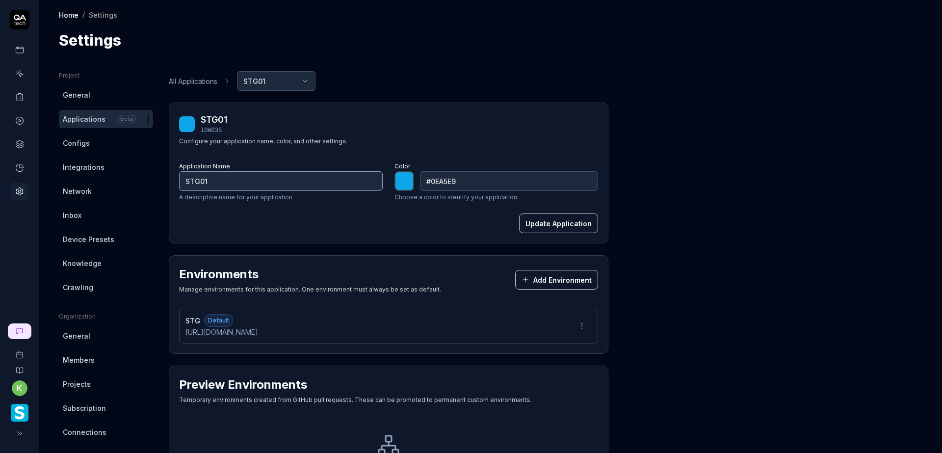
click at [246, 186] on input "STG01" at bounding box center [281, 181] width 204 height 20
type input "STG0"
type input "*******"
type input "Staging"
click at [559, 225] on button "Update Application" at bounding box center [558, 223] width 79 height 20
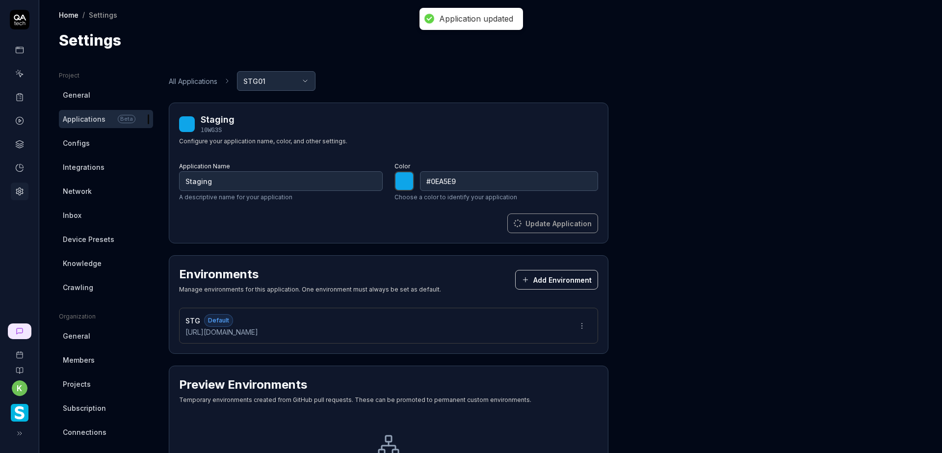
type input "*******"
click at [89, 117] on span "Applications" at bounding box center [84, 119] width 43 height 10
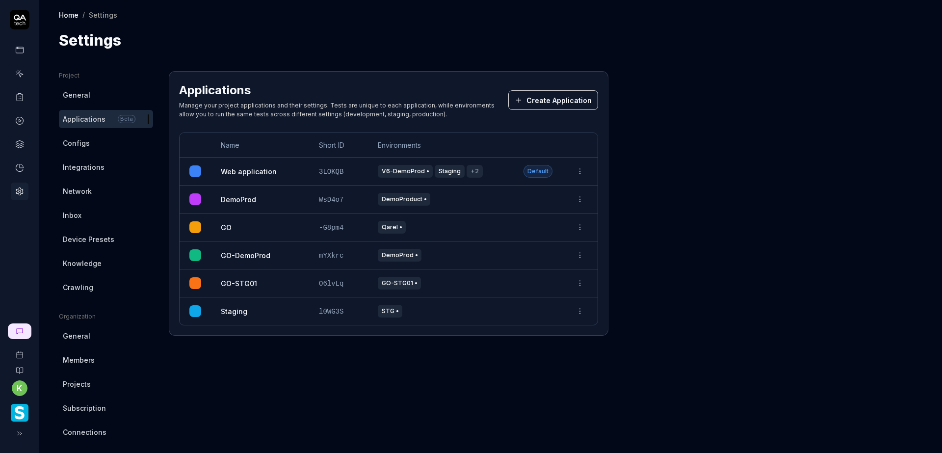
click at [576, 170] on html "k Home / Settings Home / Settings Settings Project General Applications Beta Co…" at bounding box center [471, 226] width 942 height 453
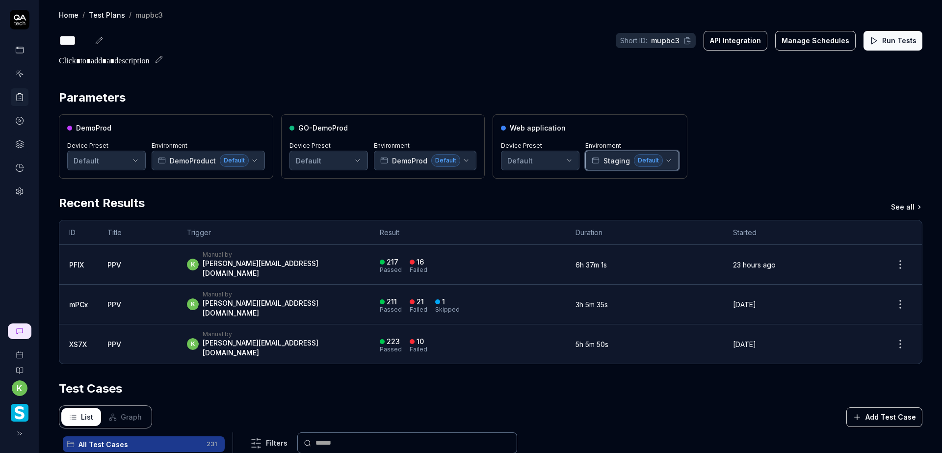
click at [609, 160] on span "Staging" at bounding box center [616, 160] width 26 height 10
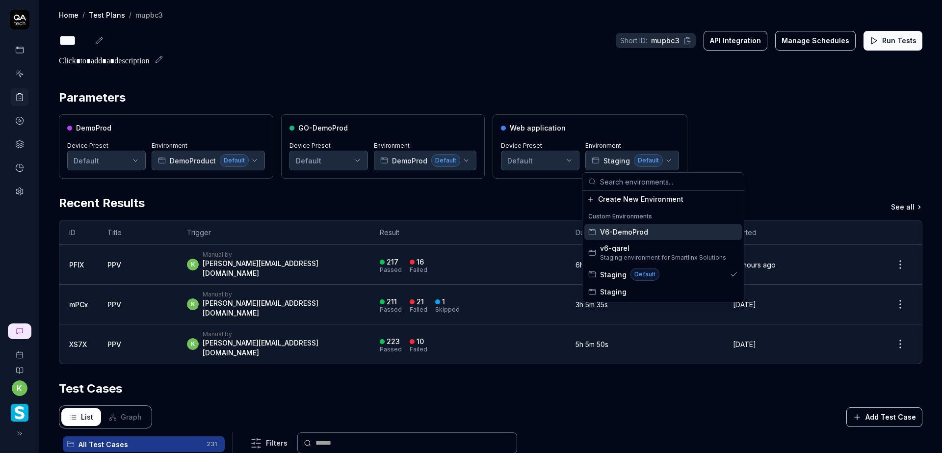
click at [623, 230] on span "V6-DemoProd" at bounding box center [624, 232] width 48 height 10
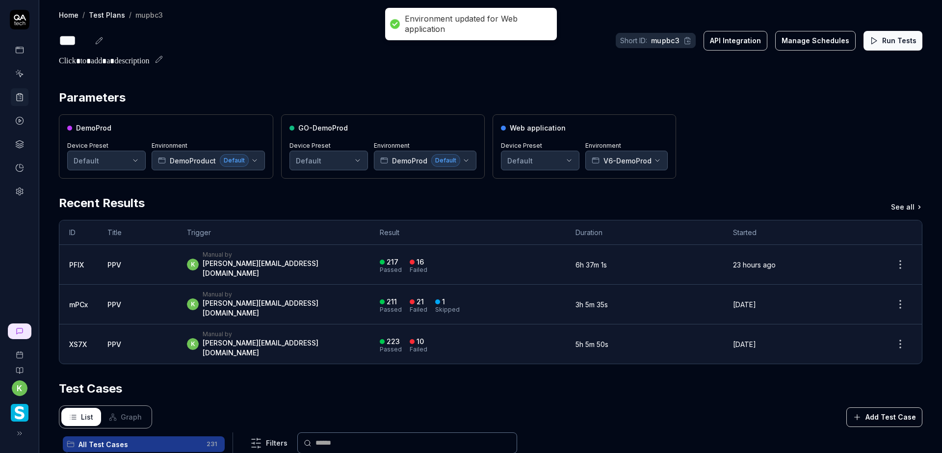
click at [719, 134] on div "DemoProd Device Preset Default Environment DemoProduct Default GO-DemoProd Devi…" at bounding box center [490, 146] width 863 height 64
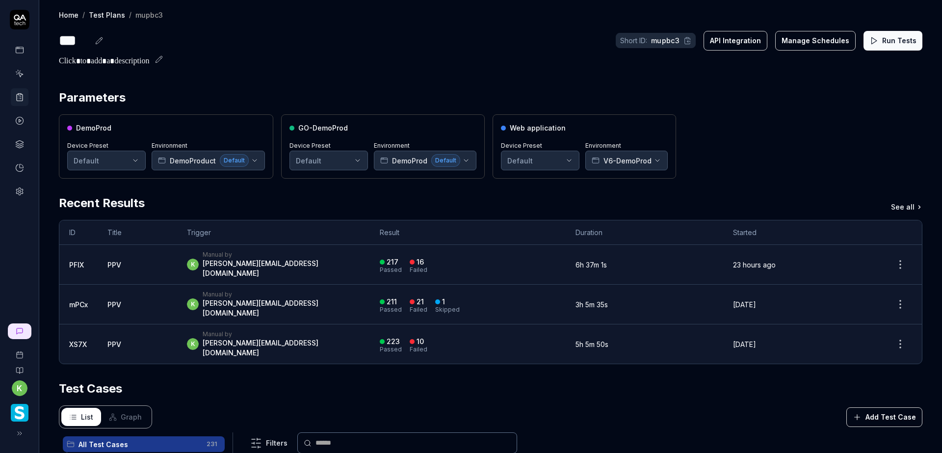
click at [879, 43] on button "Run Tests" at bounding box center [892, 41] width 59 height 20
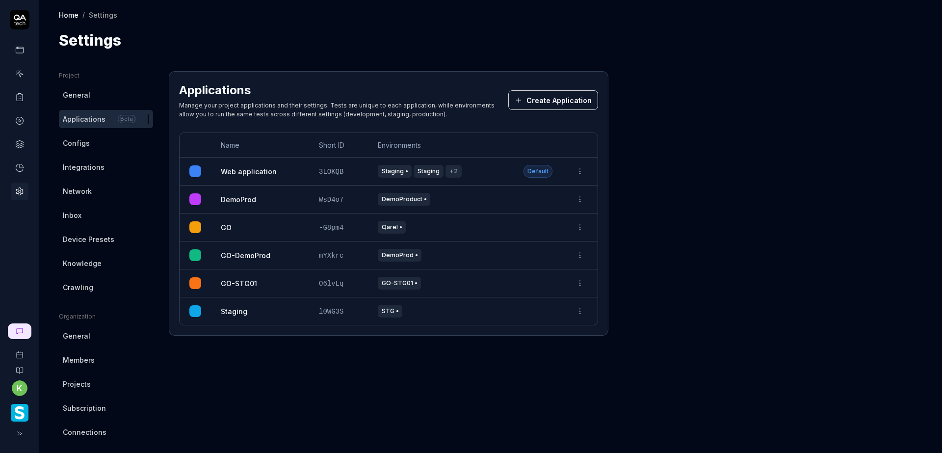
click at [383, 55] on html "k Home / Settings Home / Settings Settings Project General Applications Beta Co…" at bounding box center [471, 226] width 942 height 453
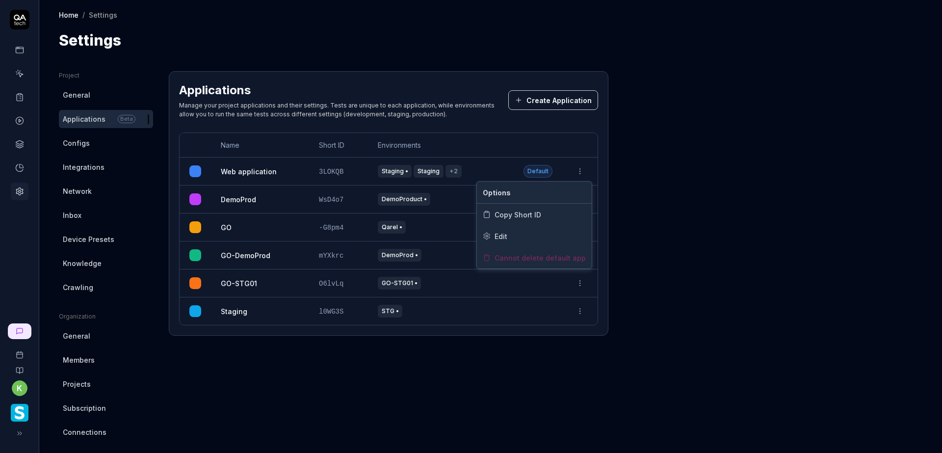
click at [581, 173] on html "k Home / Settings Home / Settings Settings Project General Applications Beta Co…" at bounding box center [471, 226] width 942 height 453
click at [530, 230] on div "Edit" at bounding box center [534, 236] width 115 height 22
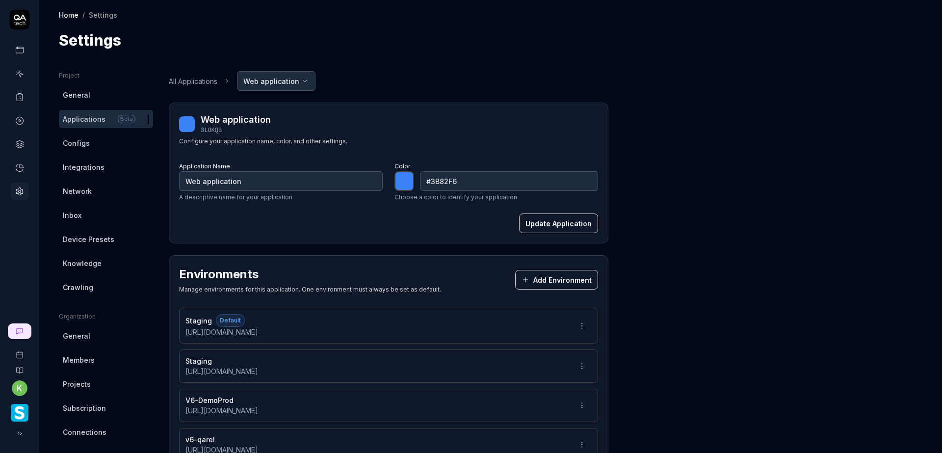
scroll to position [98, 0]
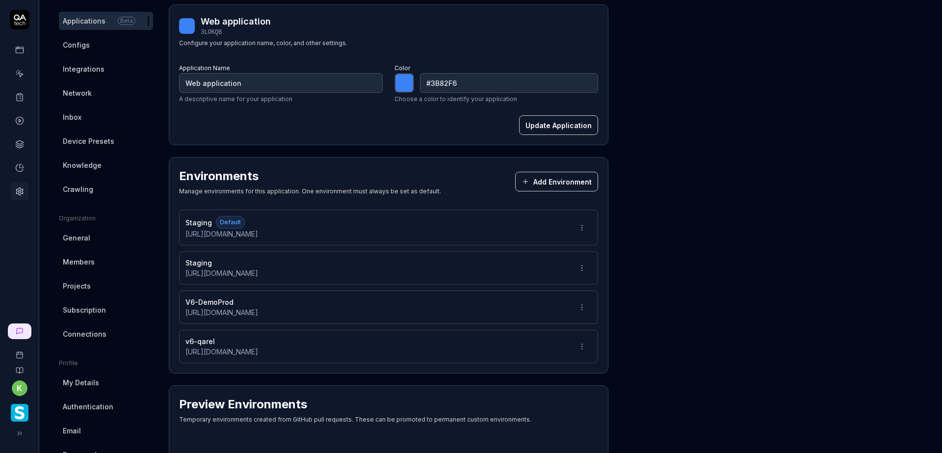
click at [583, 266] on html "k Home / Settings Home / Settings Settings Project General Applications Beta Co…" at bounding box center [471, 226] width 942 height 453
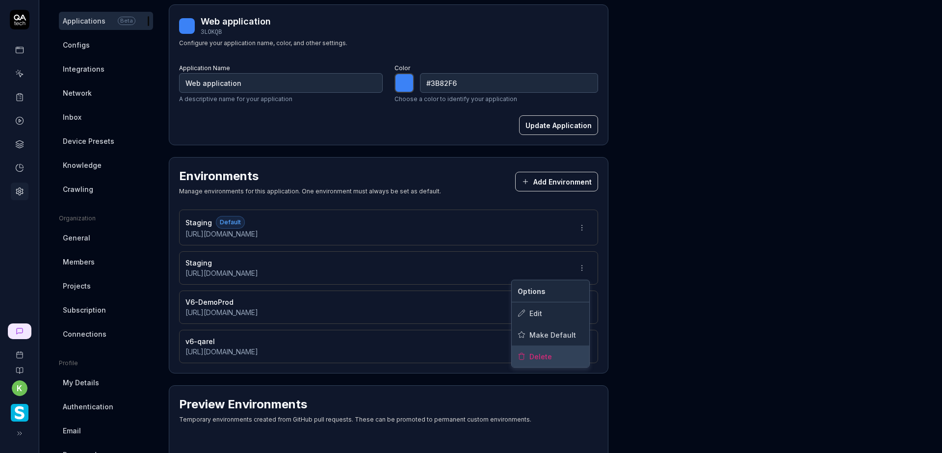
click at [537, 360] on span "Delete" at bounding box center [540, 356] width 23 height 10
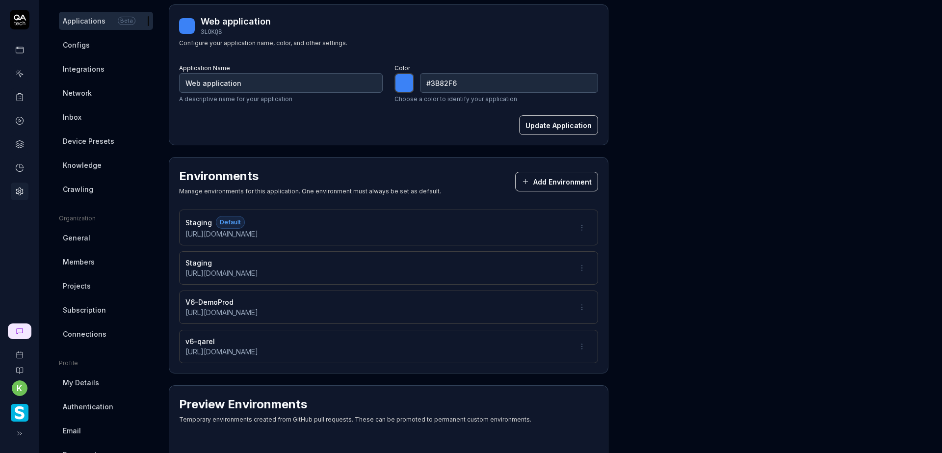
type input "*******"
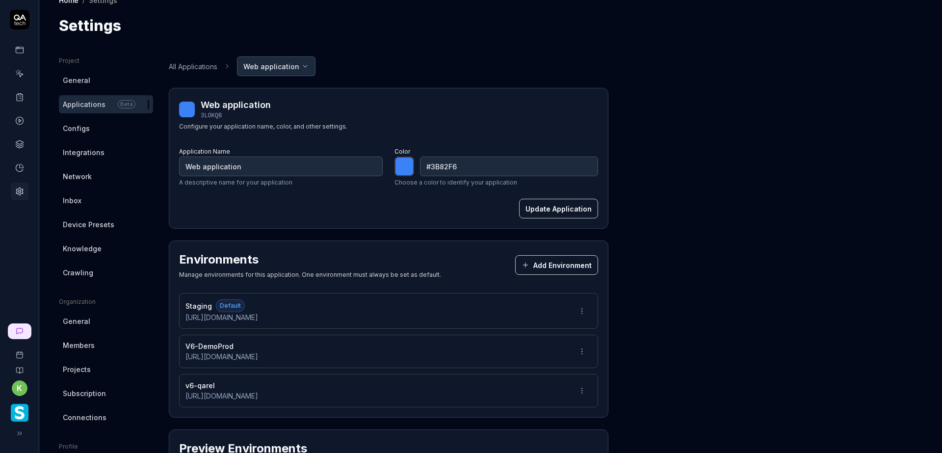
scroll to position [0, 0]
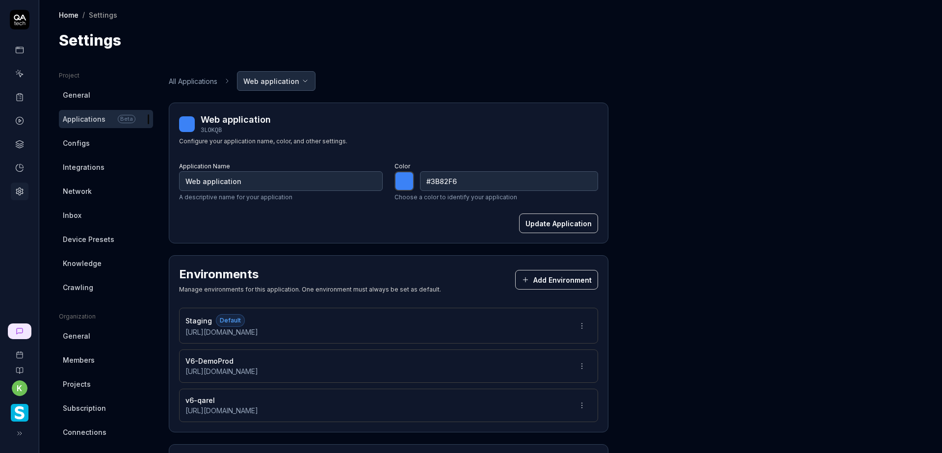
click at [409, 182] on div at bounding box center [404, 181] width 20 height 20
click at [445, 147] on div "Web application 3LOKQB Configure your application name, color, and other settin…" at bounding box center [388, 131] width 419 height 37
click at [400, 181] on div at bounding box center [404, 181] width 20 height 20
type input "#f73bd4"
type input "*******"
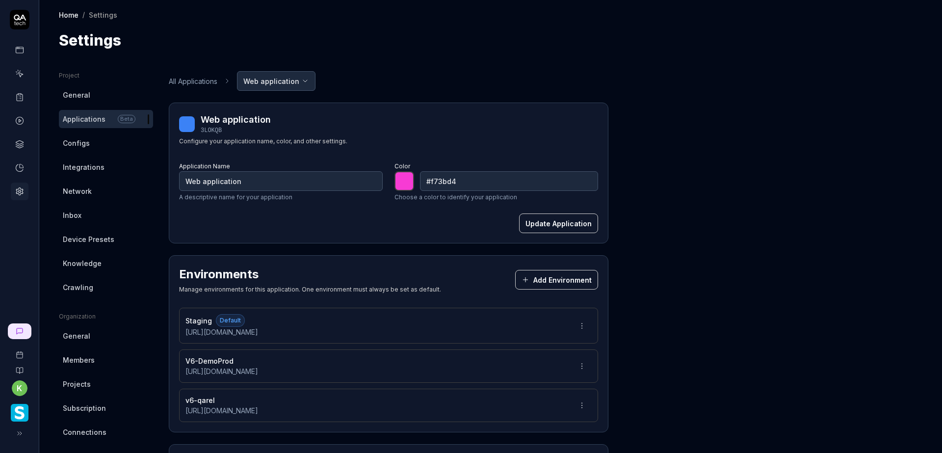
type input "#d83bf7"
type input "*******"
type input "#dca1e8"
type input "*******"
type input "#d57fe6"
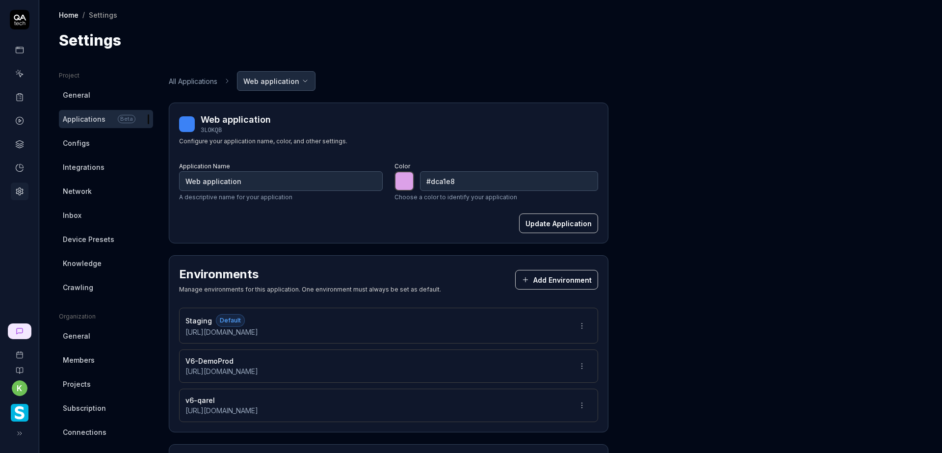
type input "*******"
type input "#d894e6"
type input "*******"
click at [481, 143] on div "Web application 3LOKQB Configure your application name, color, and other settin…" at bounding box center [388, 131] width 419 height 37
click at [556, 222] on button "Update Application" at bounding box center [558, 223] width 79 height 20
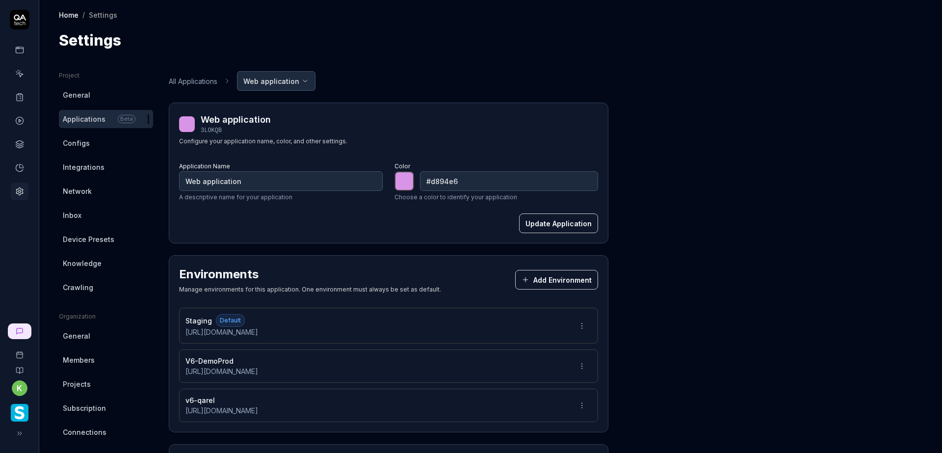
click at [310, 80] on html "k Home / Settings Home / Settings Settings Project General Applications Beta Co…" at bounding box center [471, 226] width 942 height 453
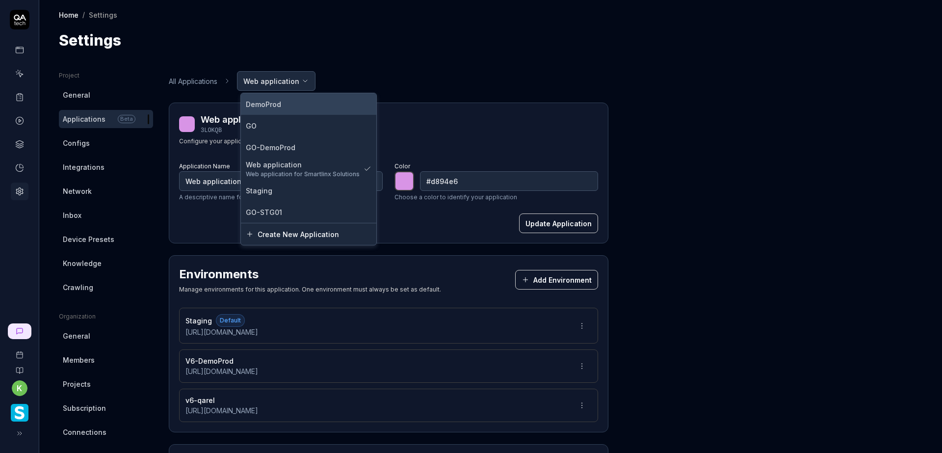
click at [305, 102] on div "DemoProd" at bounding box center [309, 104] width 126 height 10
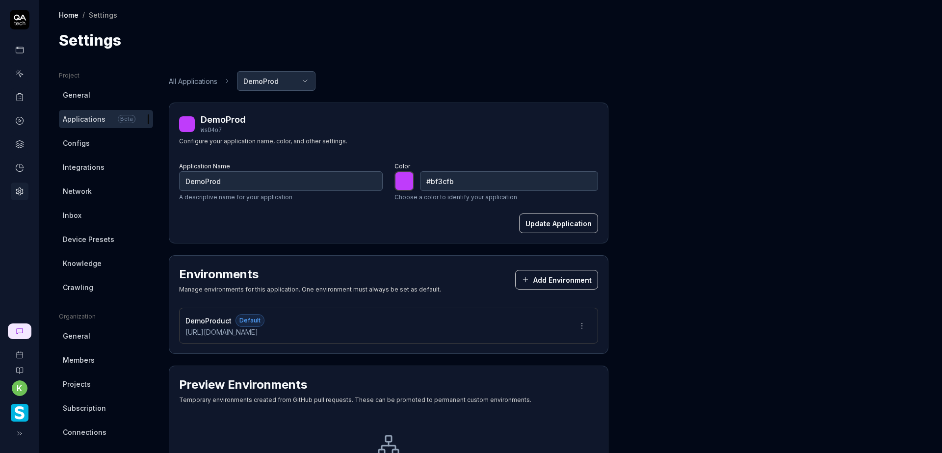
click at [308, 78] on html "k Home / Settings Home / Settings Settings Project General Applications Beta Co…" at bounding box center [471, 226] width 942 height 453
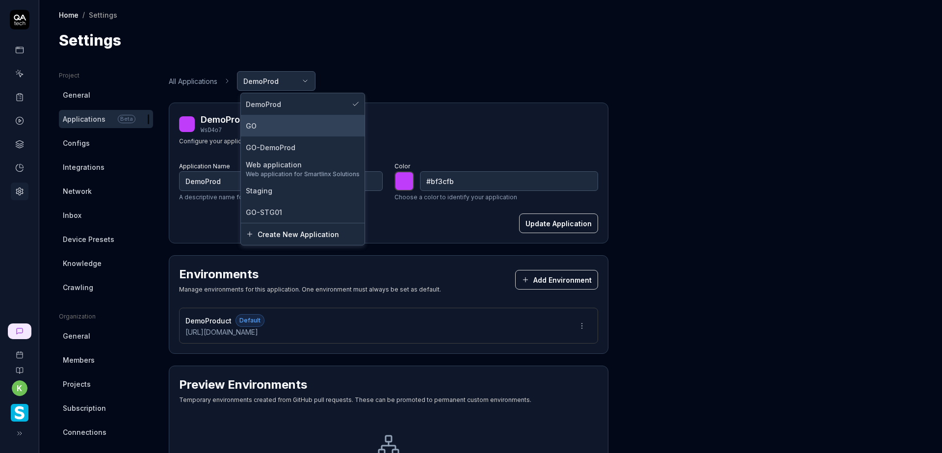
click at [294, 127] on div "GO" at bounding box center [303, 126] width 114 height 10
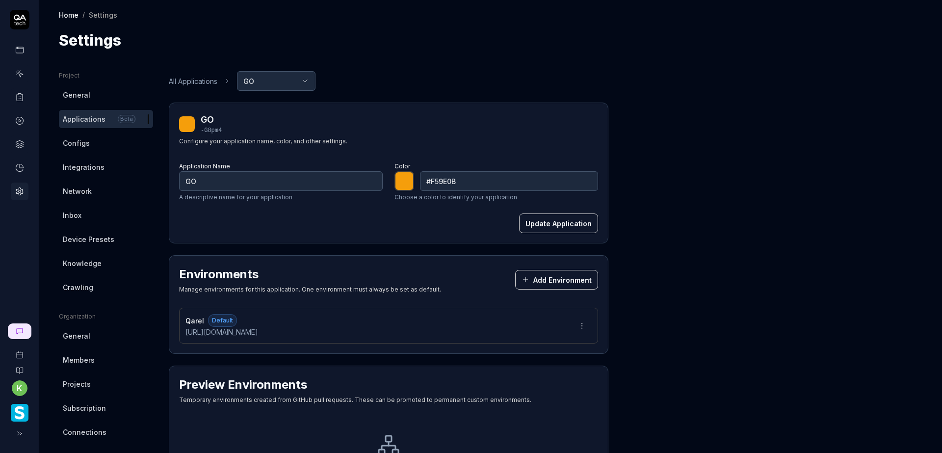
click at [289, 82] on html "k Home / Settings Home / Settings Settings Project General Applications Beta Co…" at bounding box center [471, 226] width 942 height 453
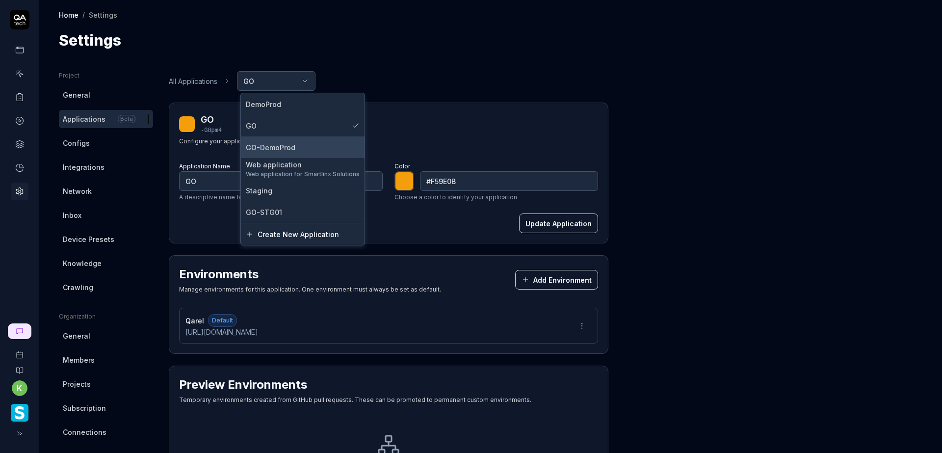
click at [287, 143] on span "GO-DemoProd" at bounding box center [271, 147] width 50 height 10
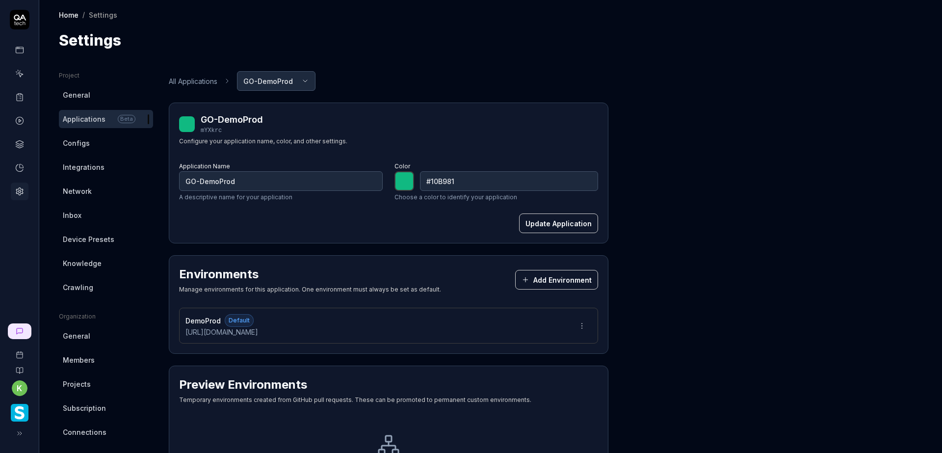
click at [292, 79] on html "k Home / Settings Home / Settings Settings Project General Applications Beta Co…" at bounding box center [471, 226] width 942 height 453
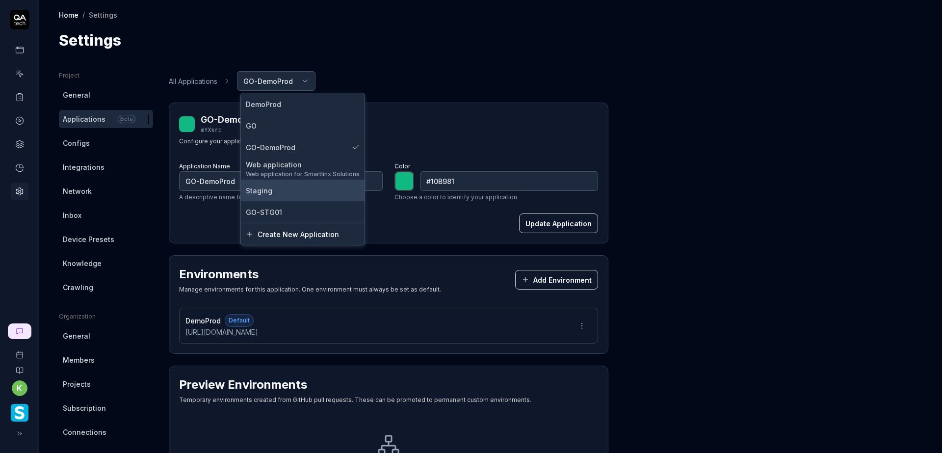
click at [283, 189] on div "Staging" at bounding box center [303, 190] width 114 height 10
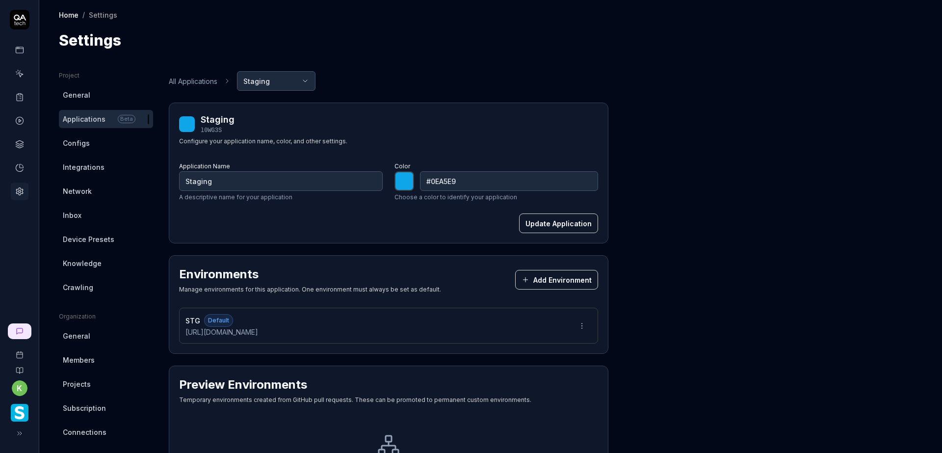
click at [304, 77] on html "k Home / Settings Home / Settings Settings Project General Applications Beta Co…" at bounding box center [471, 226] width 942 height 453
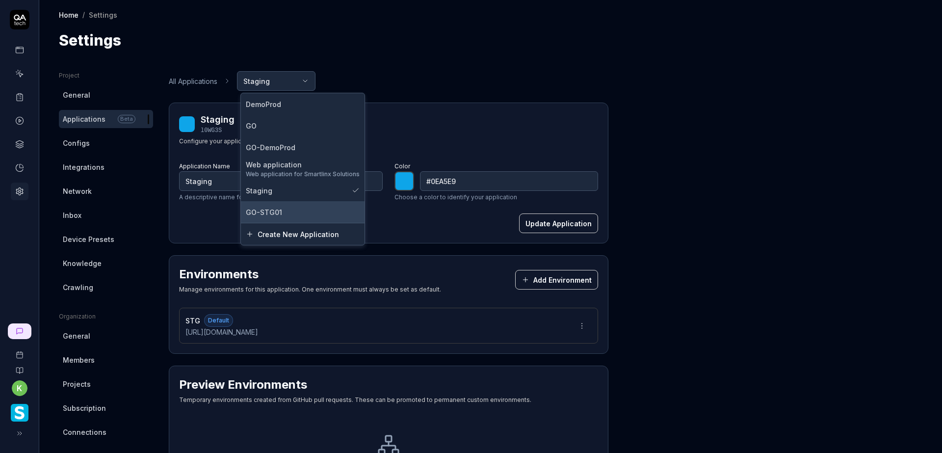
click at [295, 207] on div "GO-STG01" at bounding box center [303, 212] width 114 height 10
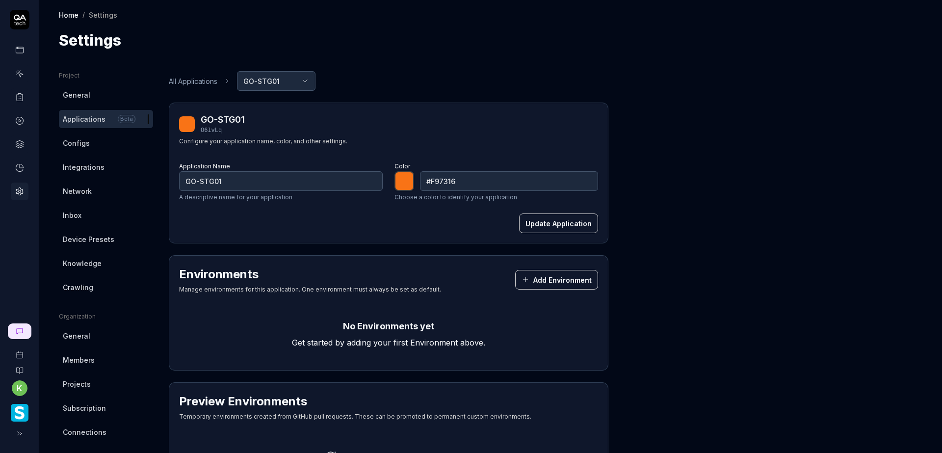
type input "*******"
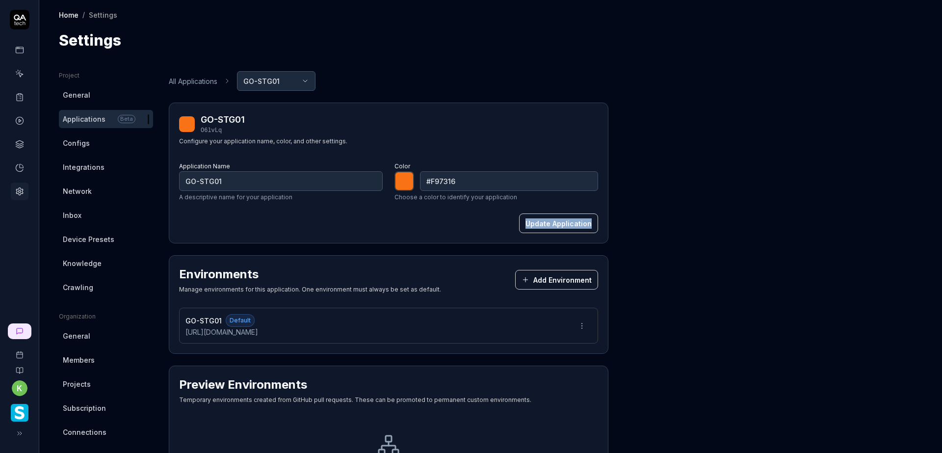
click at [727, 206] on div "Project General Applications Beta Configs Integrations Network Inbox Device Pre…" at bounding box center [490, 316] width 863 height 490
